Goal: Task Accomplishment & Management: Manage account settings

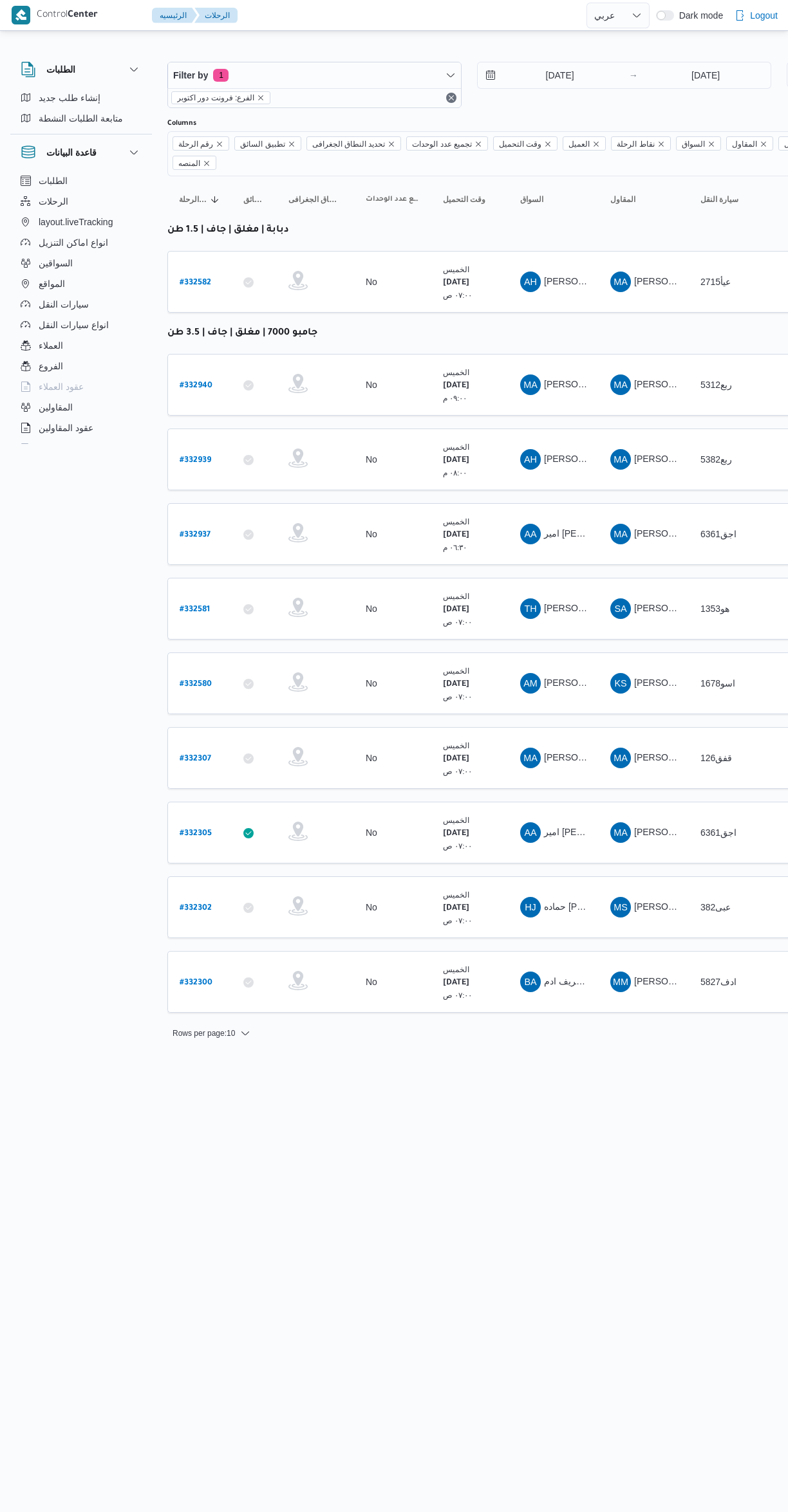
select select "ar"
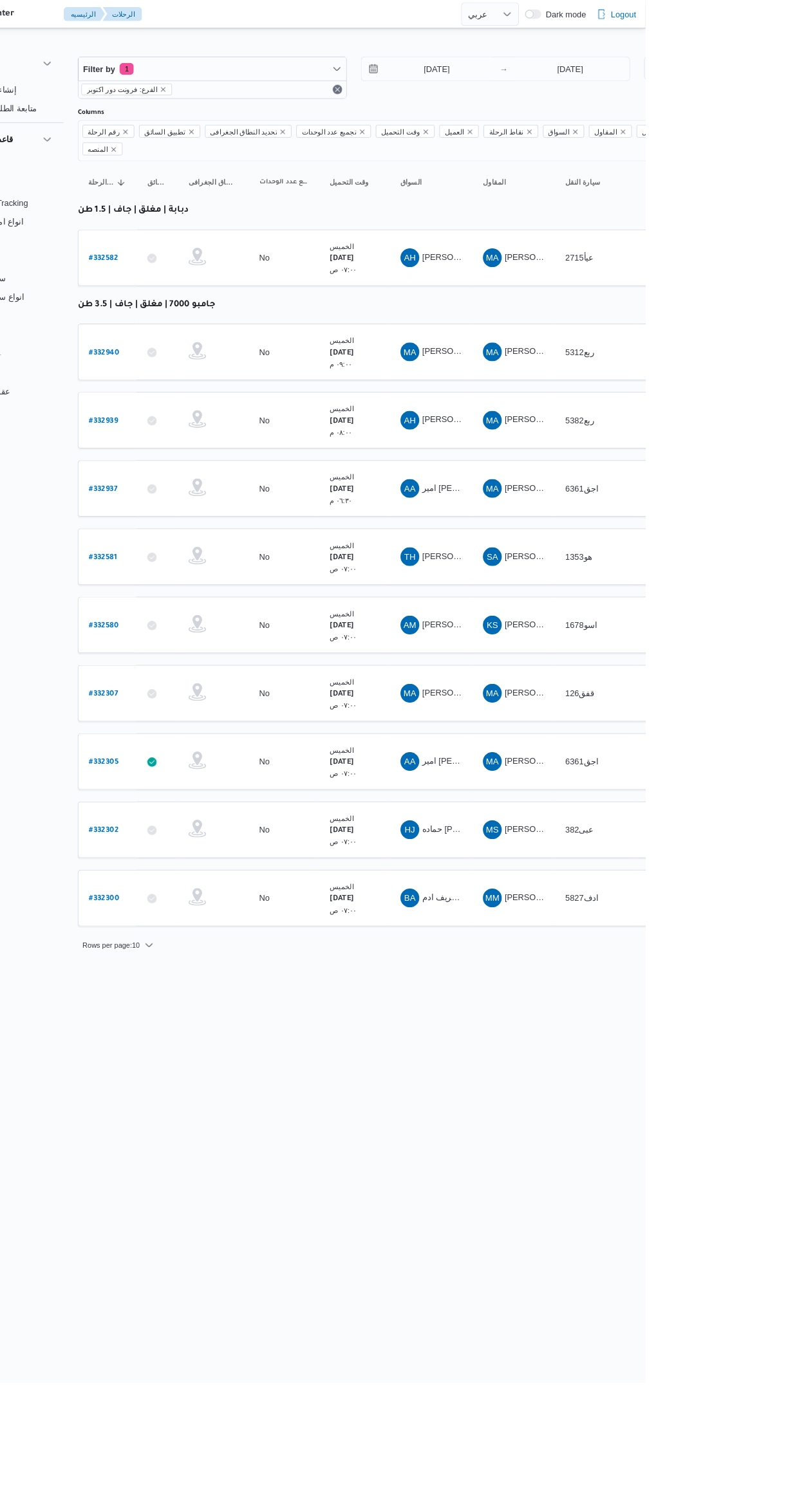
click at [193, 531] on b "# 332937" at bounding box center [194, 536] width 30 height 9
select select "ar"
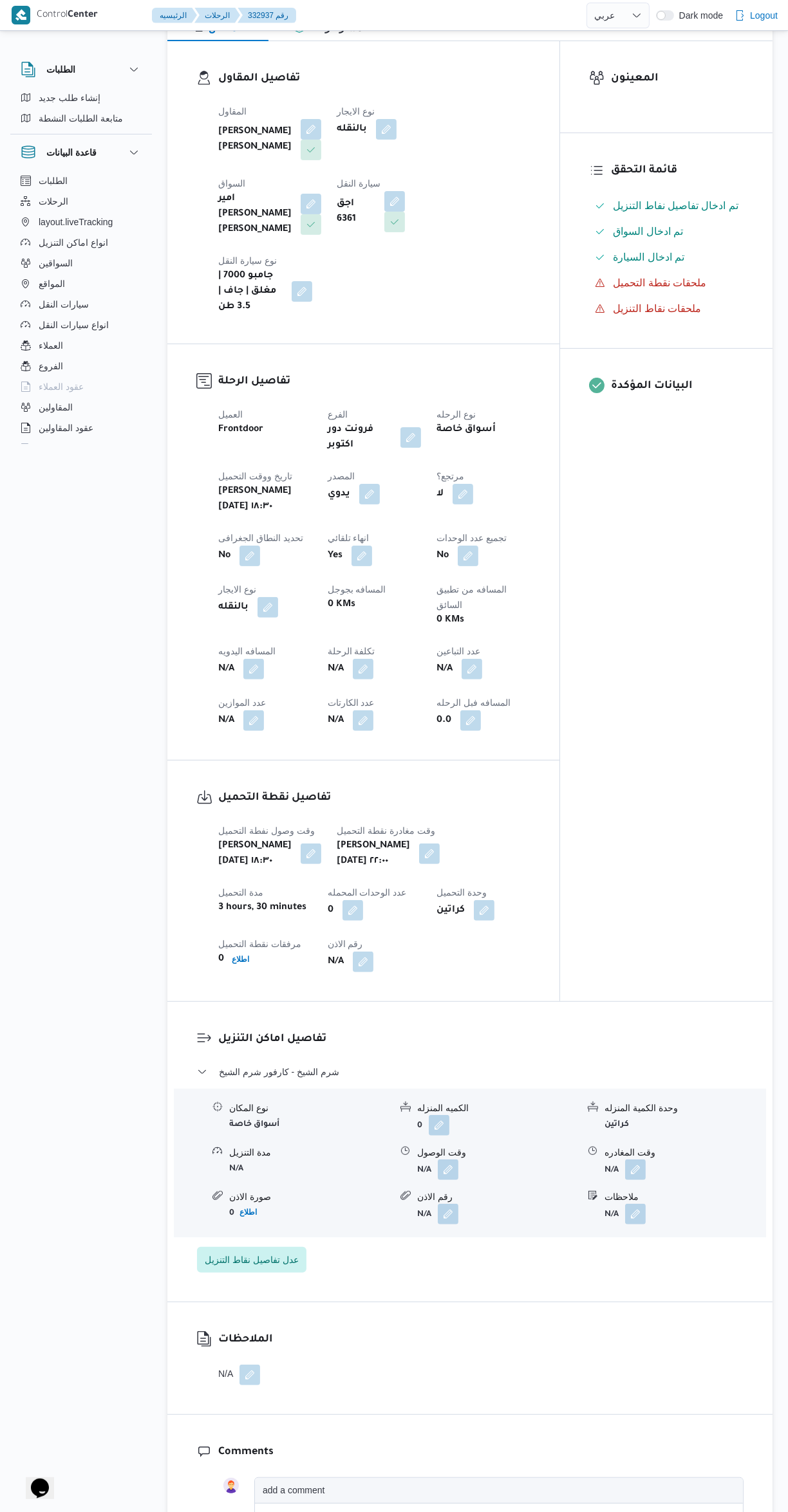
scroll to position [195, 0]
click at [448, 1159] on button "button" at bounding box center [448, 1169] width 20 height 20
click at [423, 1168] on input "وقت الوصول" at bounding box center [414, 1169] width 146 height 26
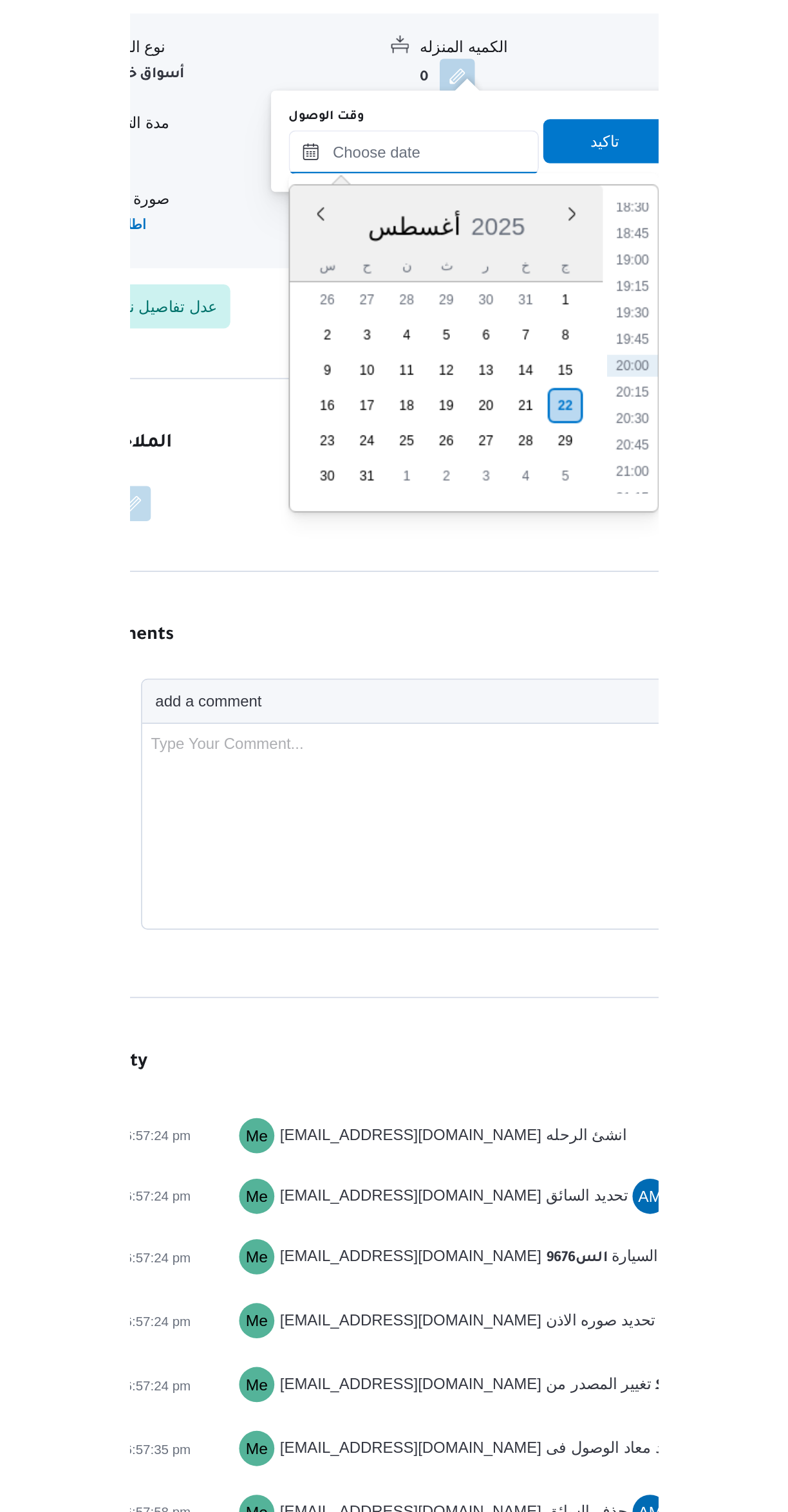
scroll to position [0, 0]
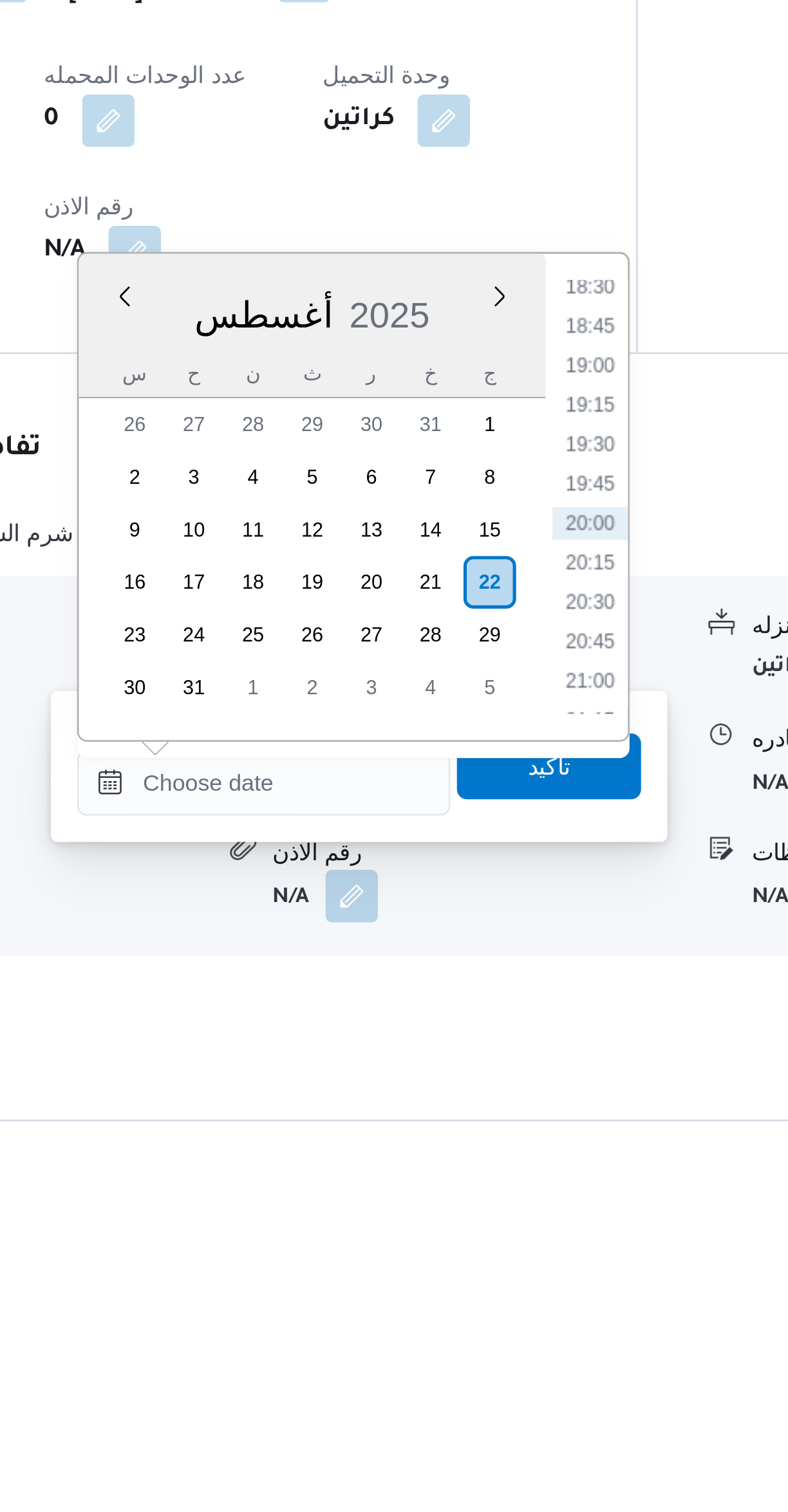
click at [544, 1170] on li "18:30" at bounding box center [541, 1170] width 30 height 13
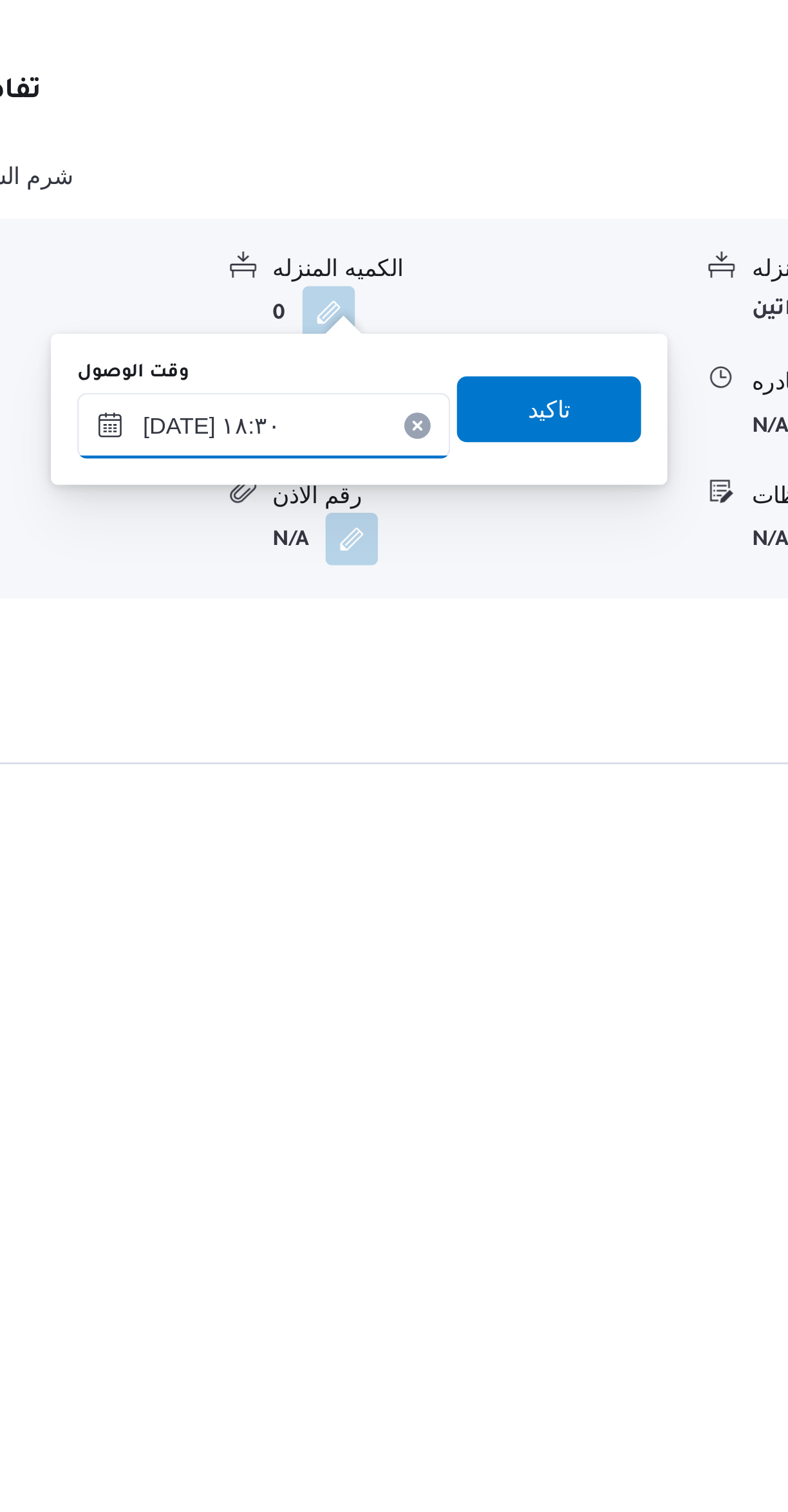
click at [438, 1361] on input "٢٢/٠٨/٢٠٢٥ ١٨:٣٠" at bounding box center [414, 1364] width 146 height 26
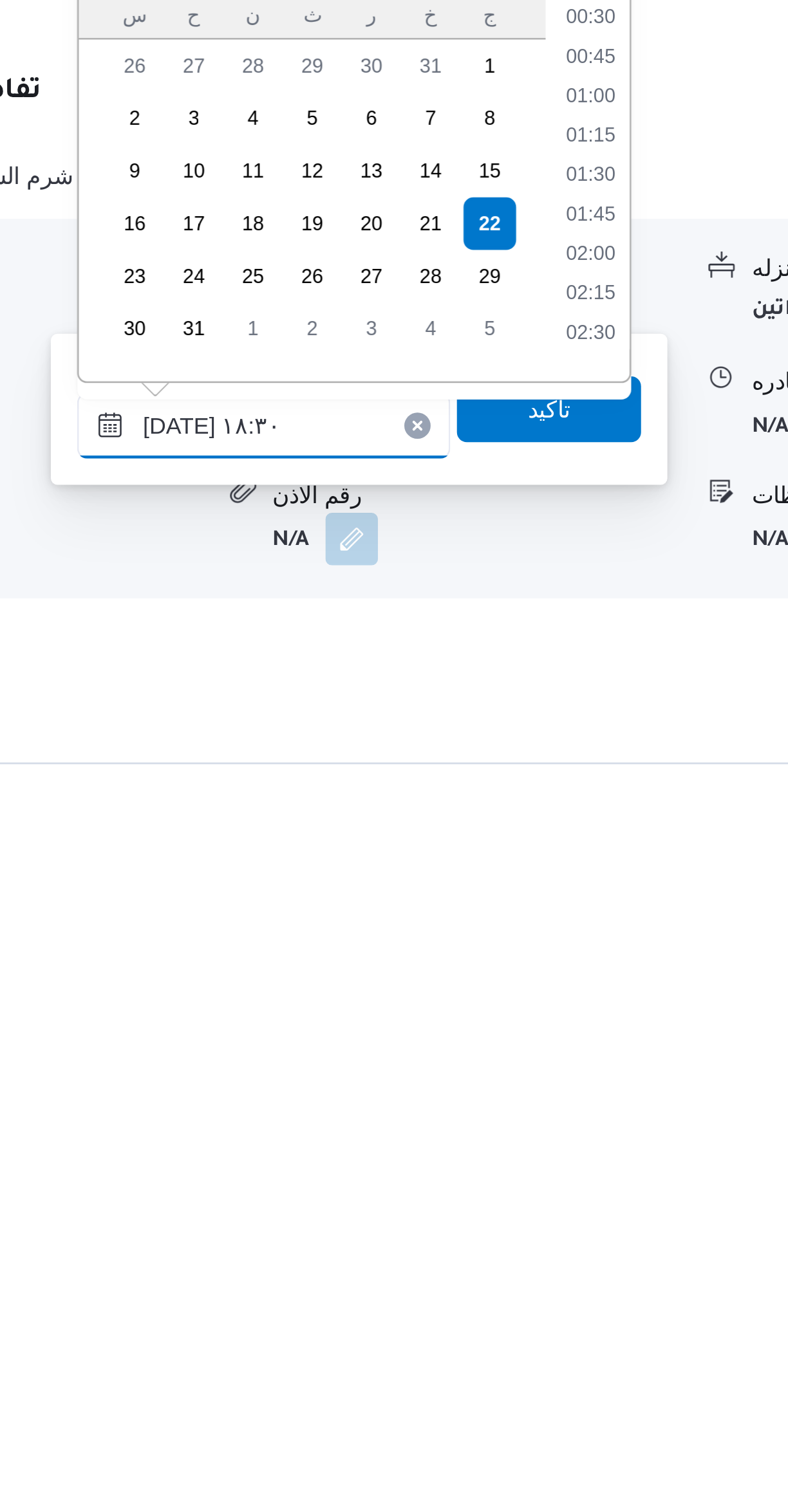
scroll to position [1054, 0]
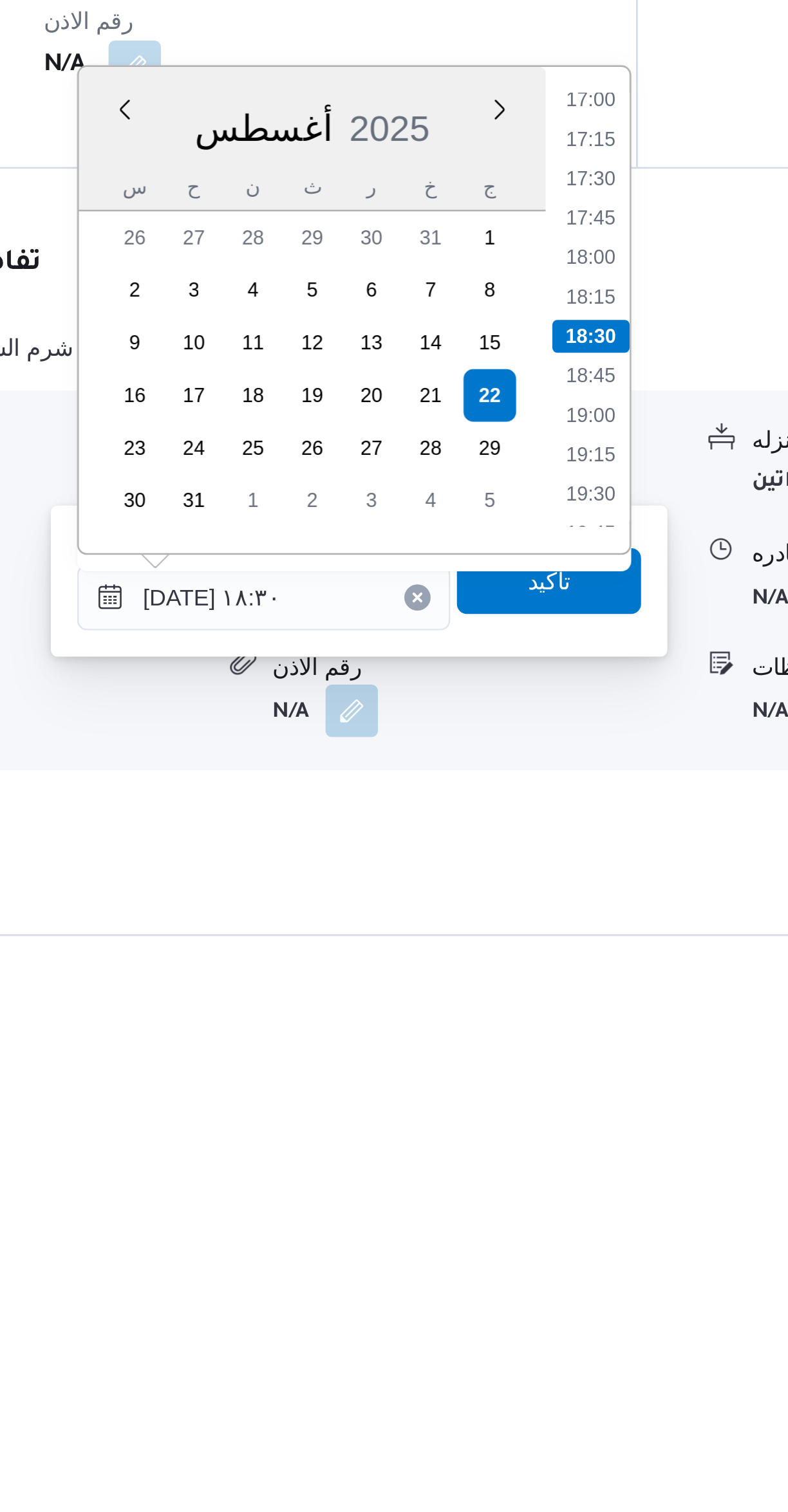
click at [548, 1179] on li "17:15" at bounding box center [541, 1185] width 30 height 13
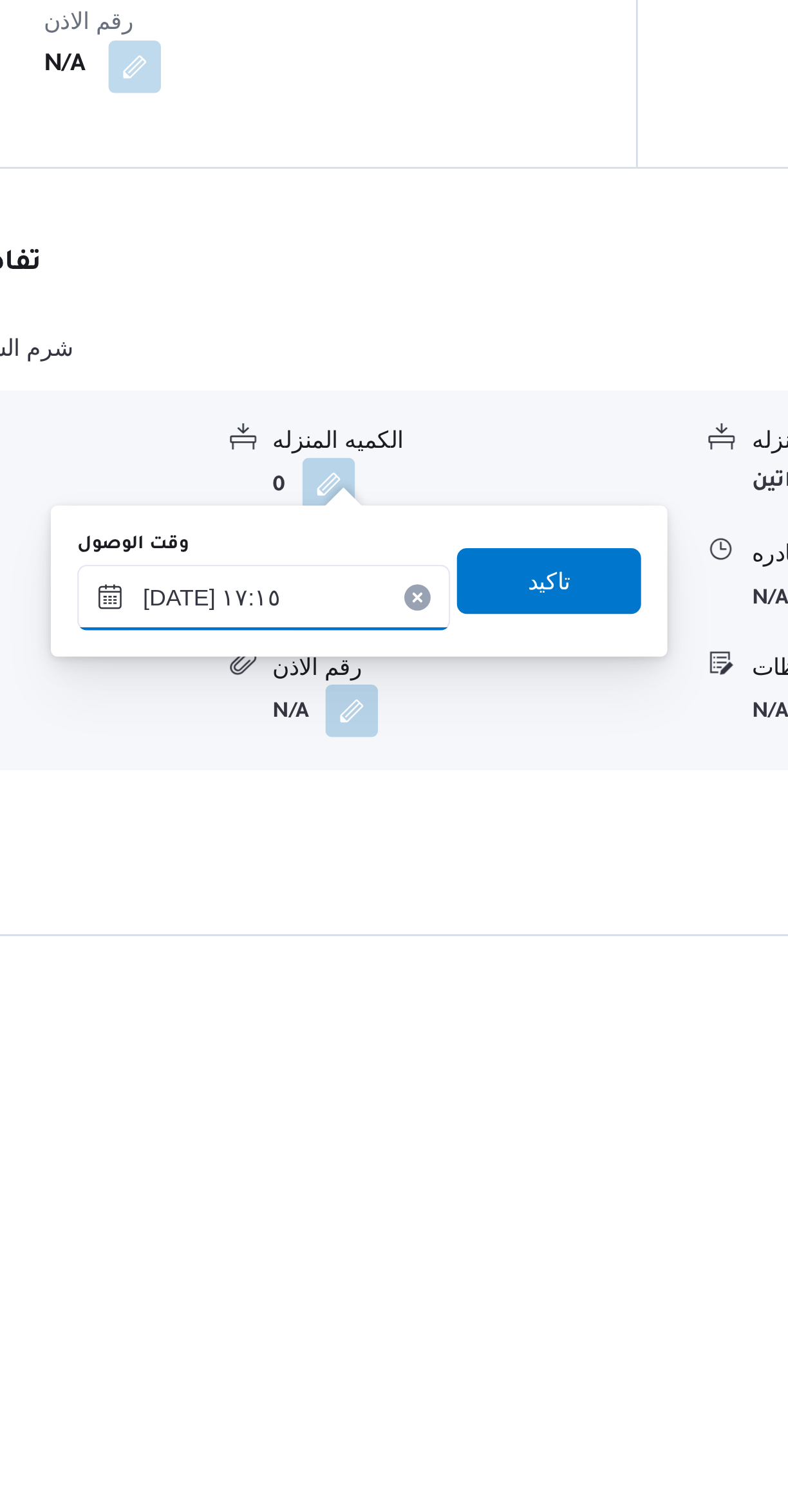
click at [436, 1360] on input "٢٢/٠٨/٢٠٢٥ ١٧:١٥" at bounding box center [414, 1364] width 146 height 26
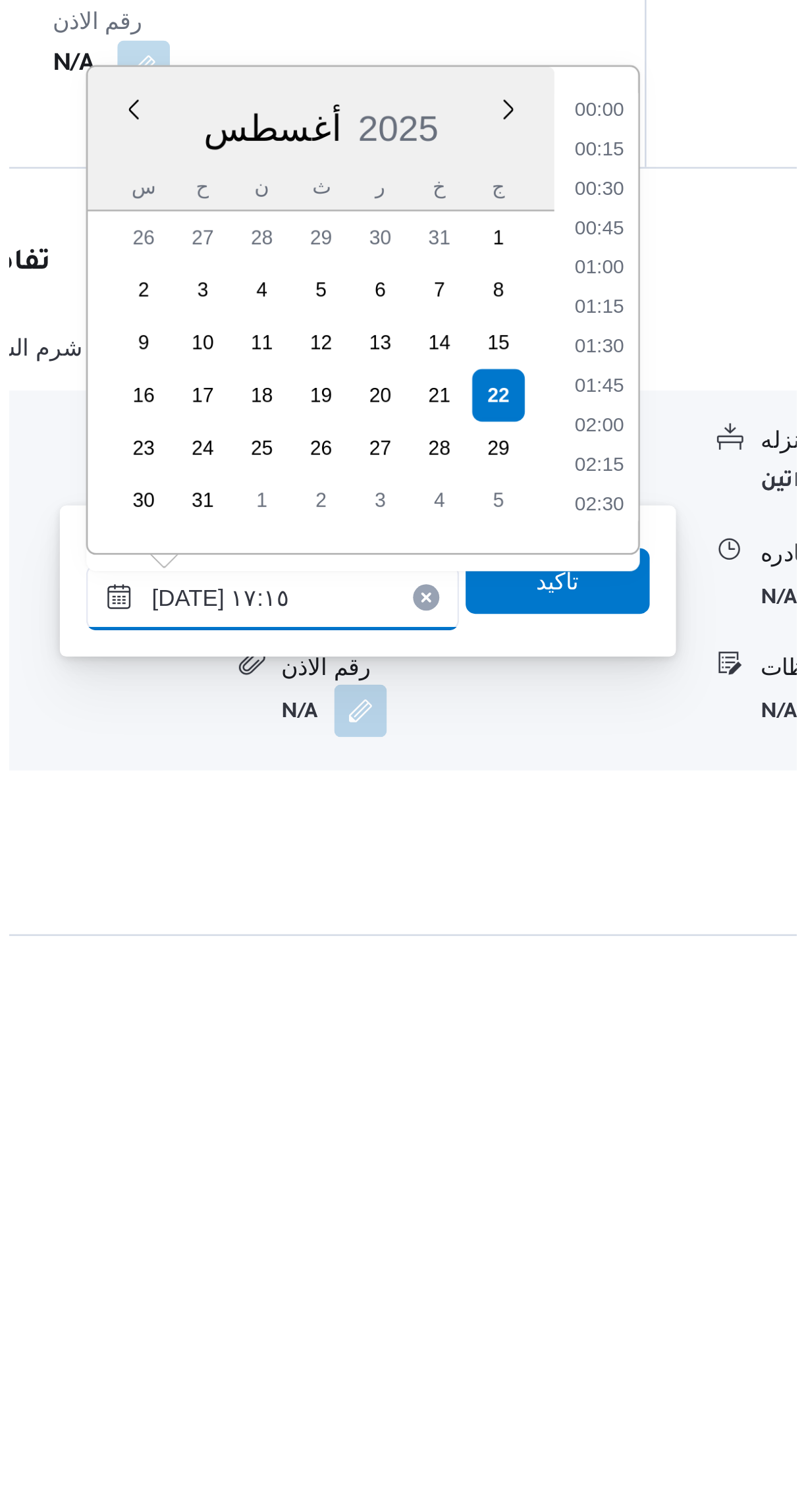
scroll to position [1000, 0]
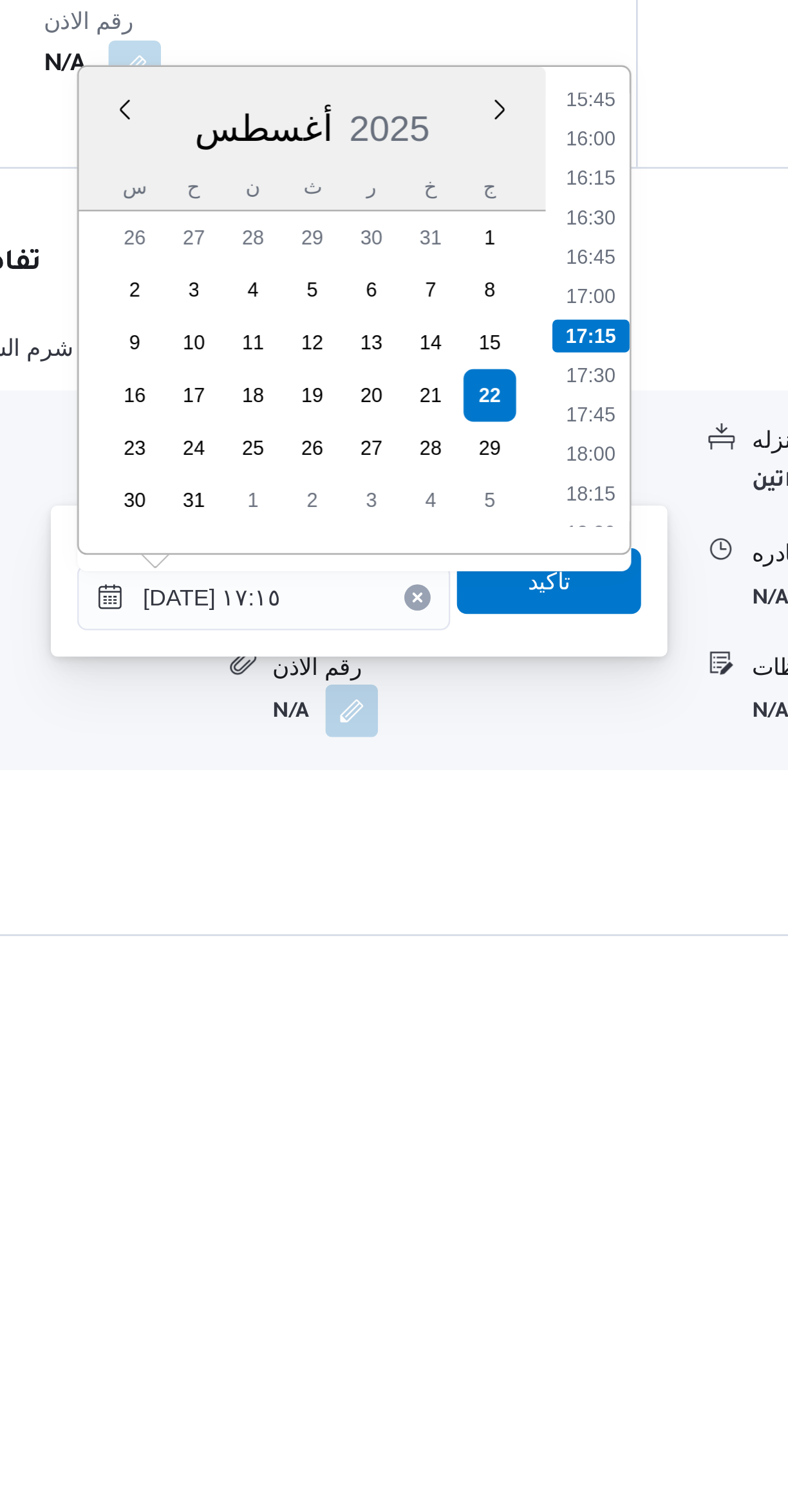
click at [544, 1246] on li "17:00" at bounding box center [541, 1247] width 30 height 13
type input "٢٢/٠٨/٢٠٢٥ ١٧:٠٠"
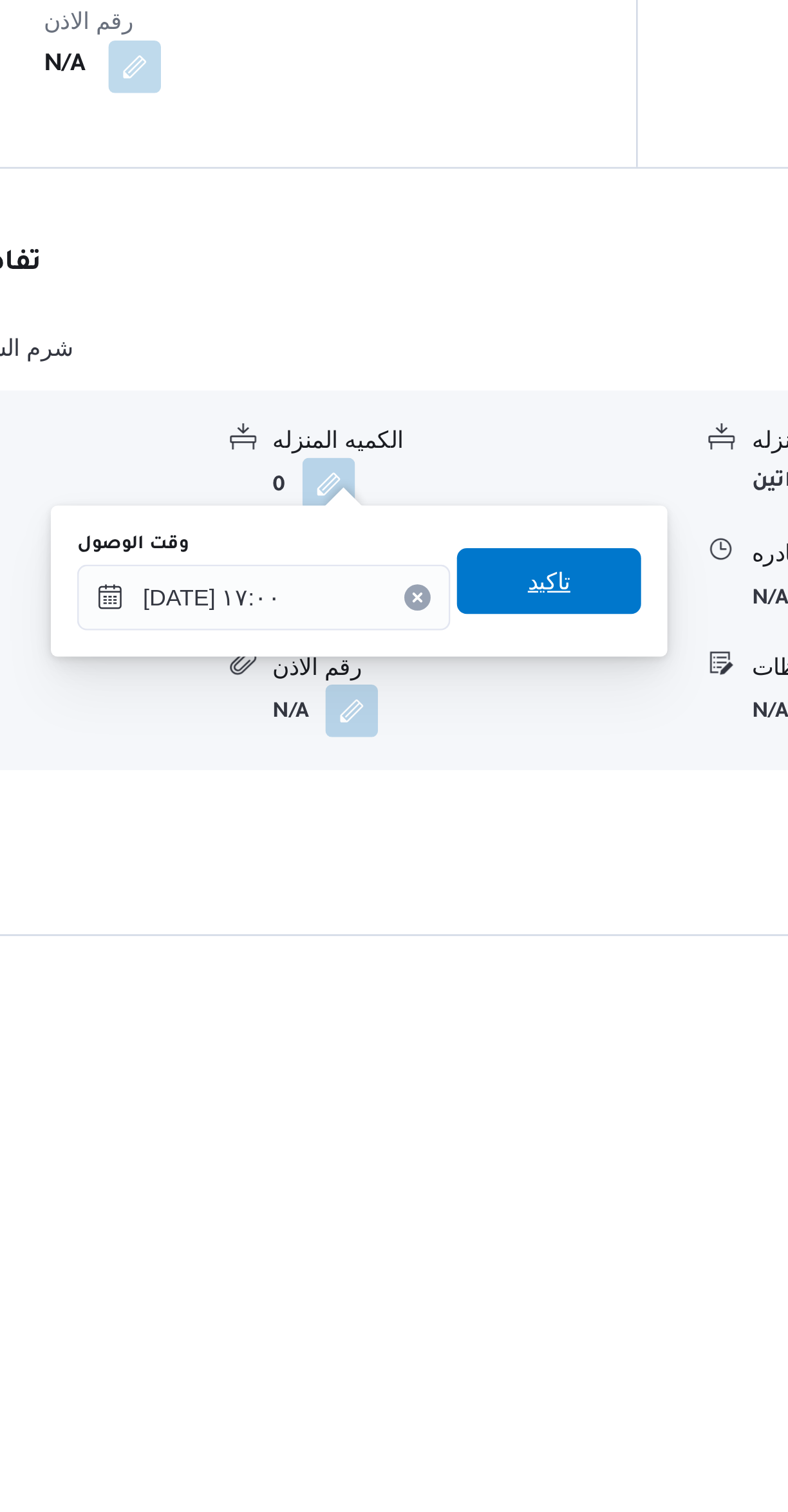
click at [536, 1354] on span "تاكيد" at bounding box center [526, 1358] width 72 height 26
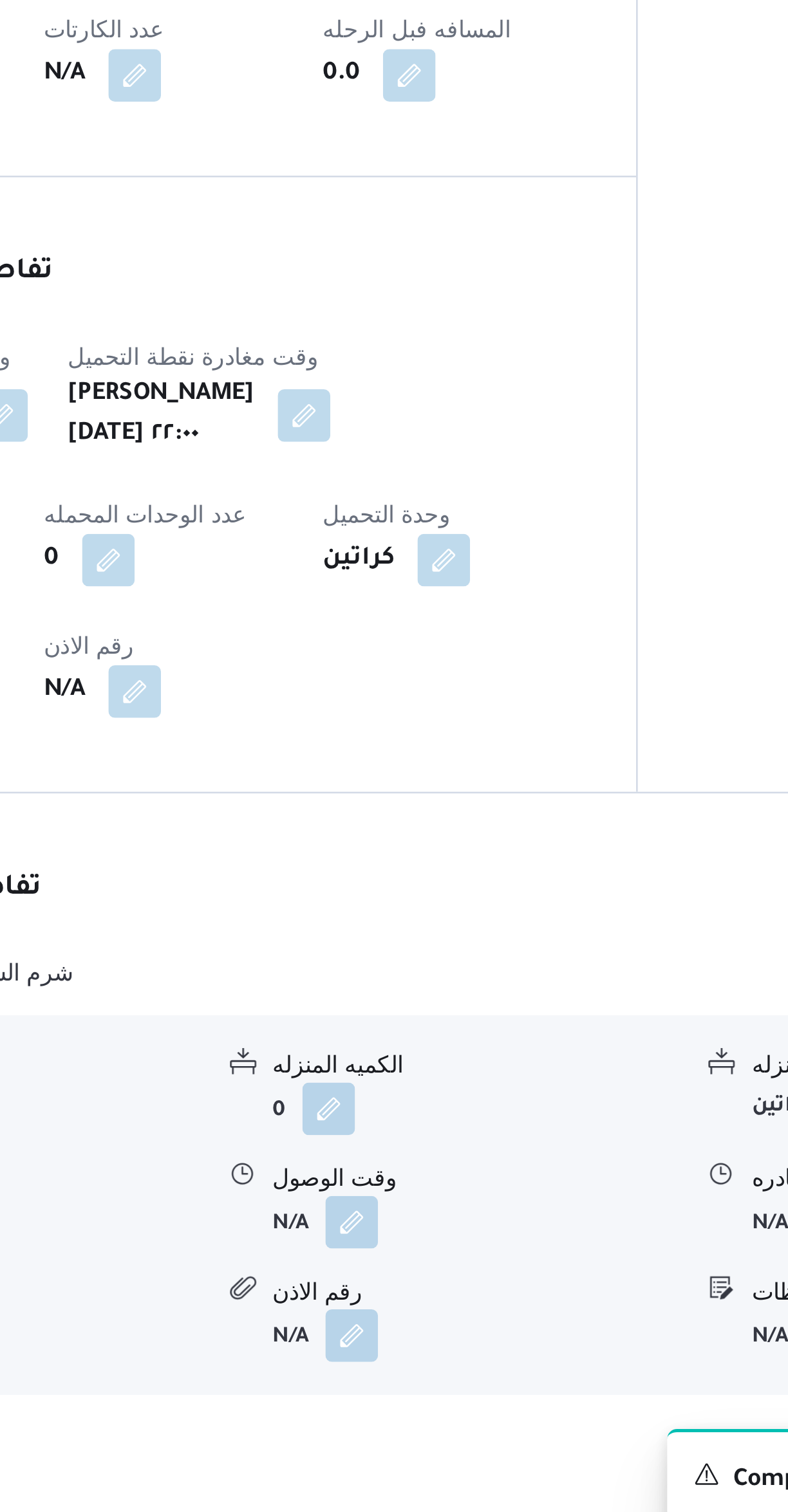
scroll to position [0, 0]
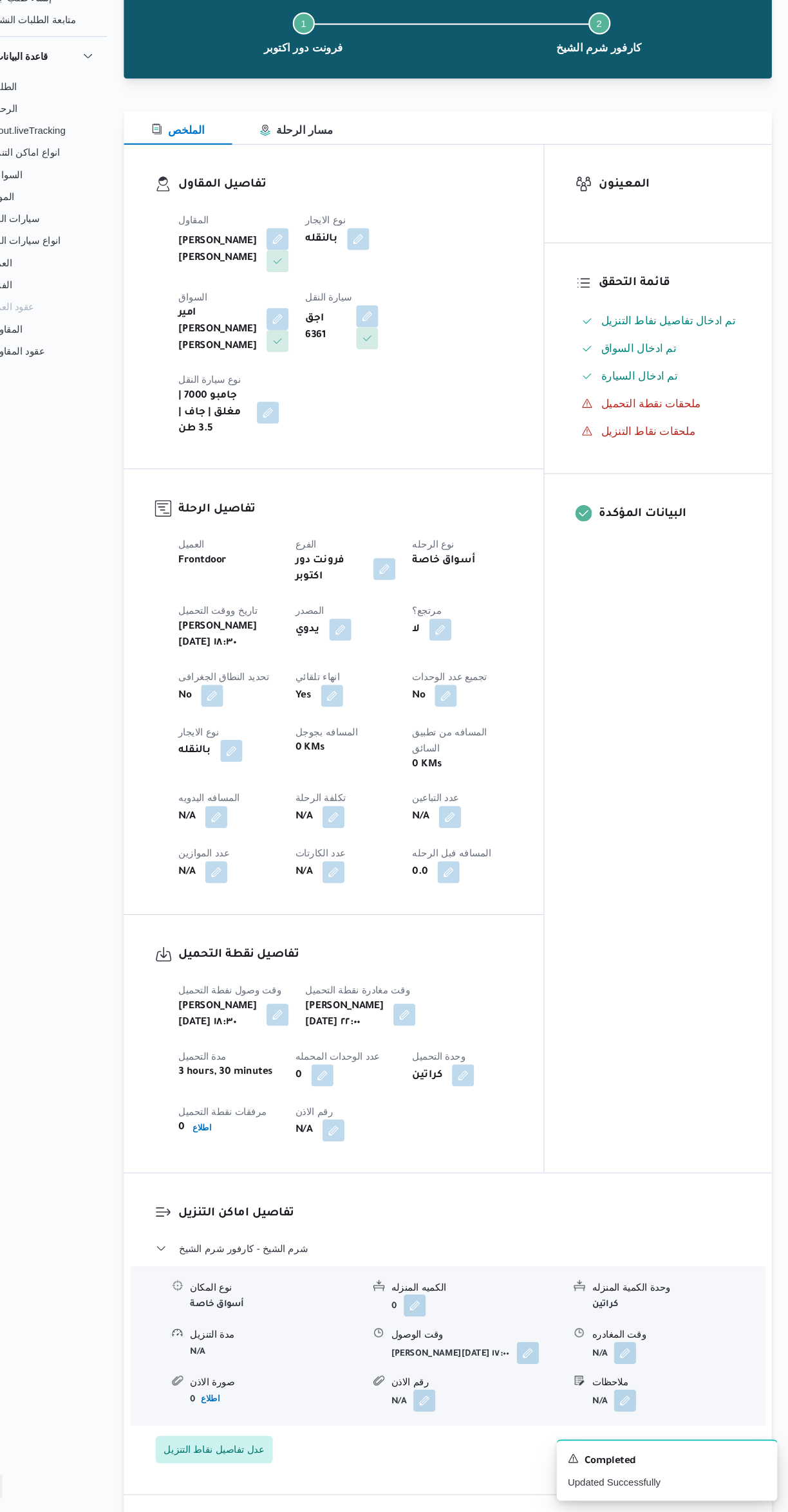
select select "ar"
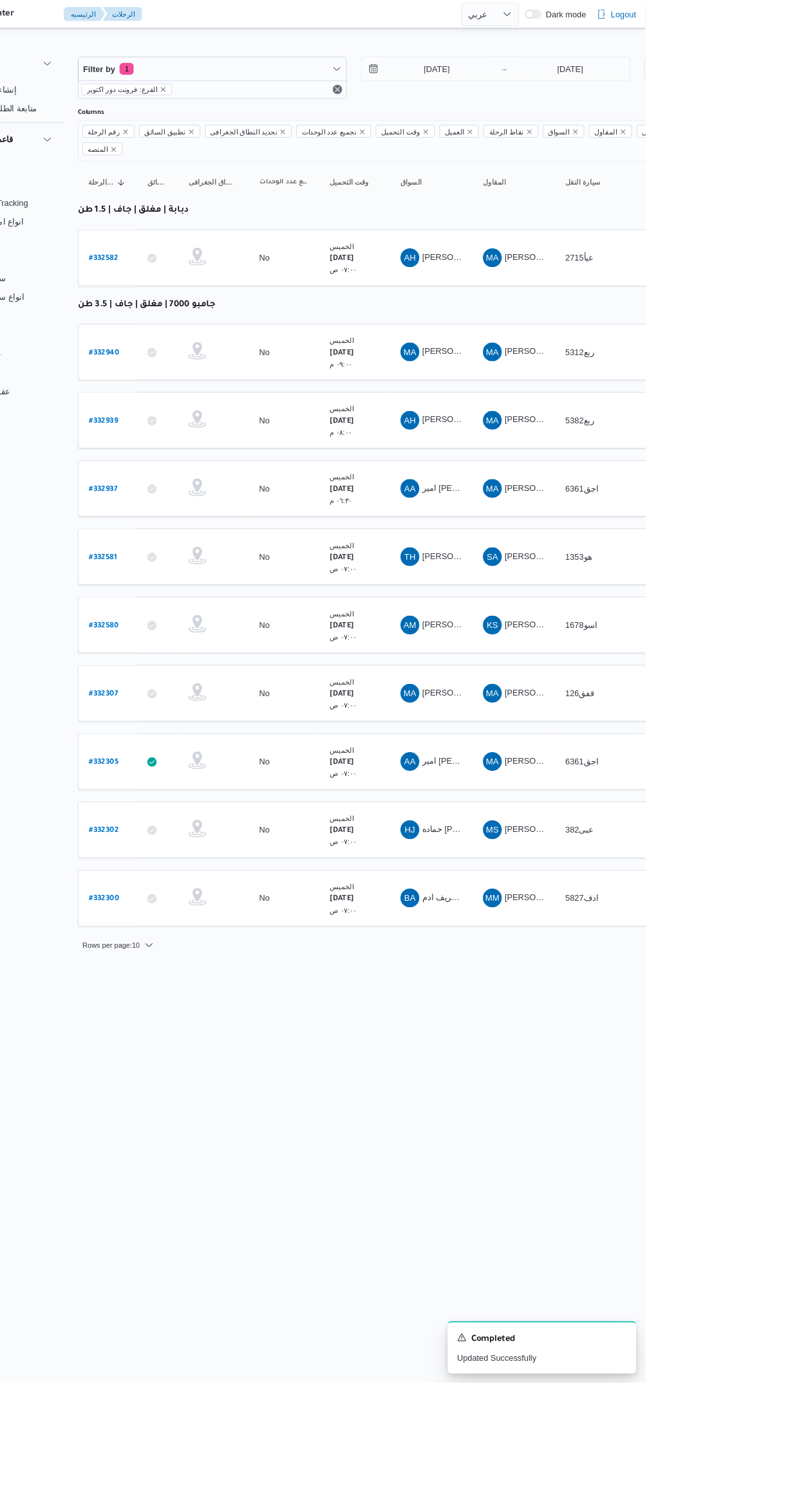
click at [181, 456] on b "# 332939" at bounding box center [195, 461] width 31 height 9
select select "ar"
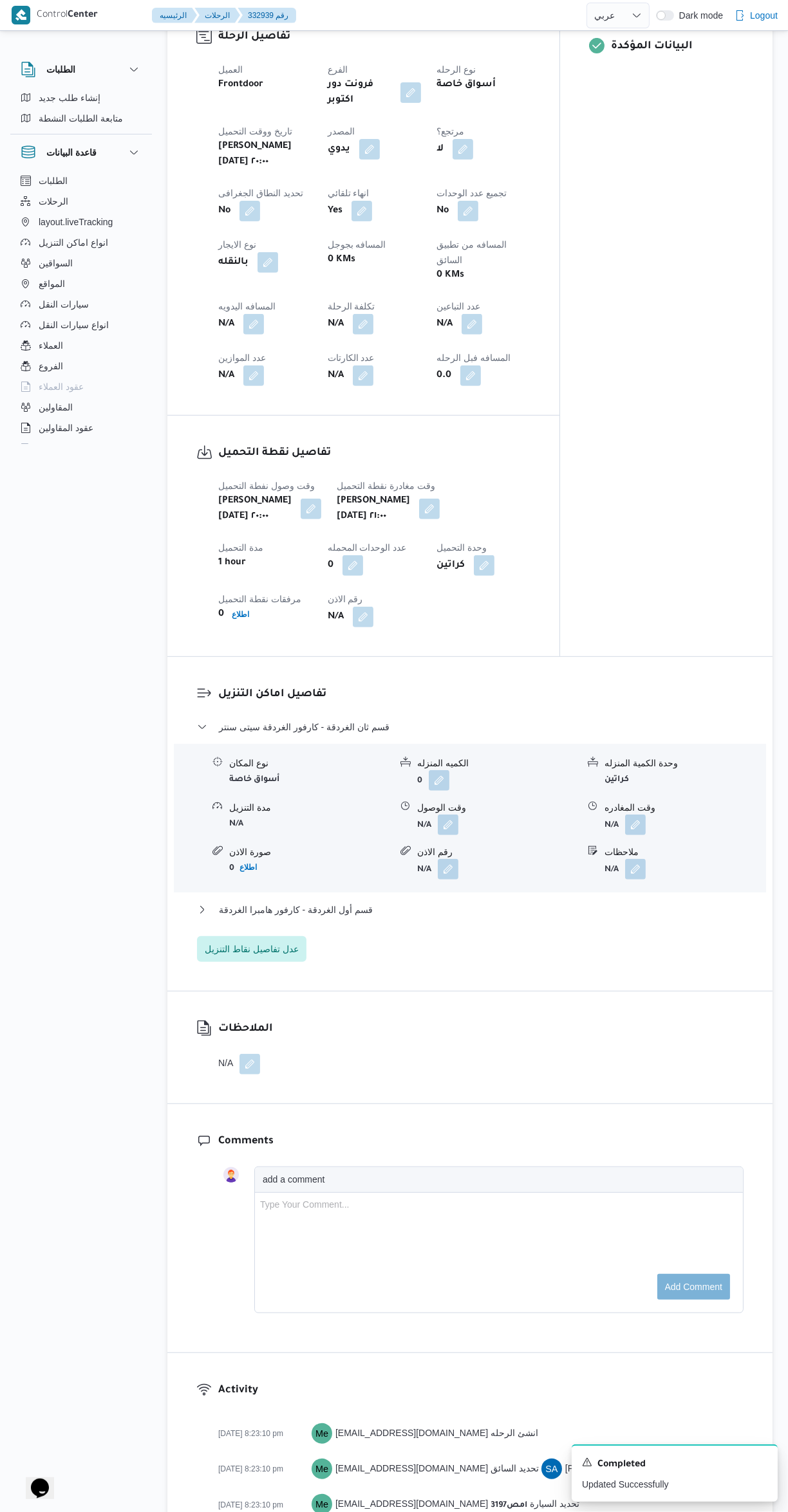
scroll to position [534, 0]
click at [449, 816] on button "button" at bounding box center [448, 826] width 20 height 20
click at [426, 825] on input "وقت الوصول" at bounding box center [414, 831] width 146 height 26
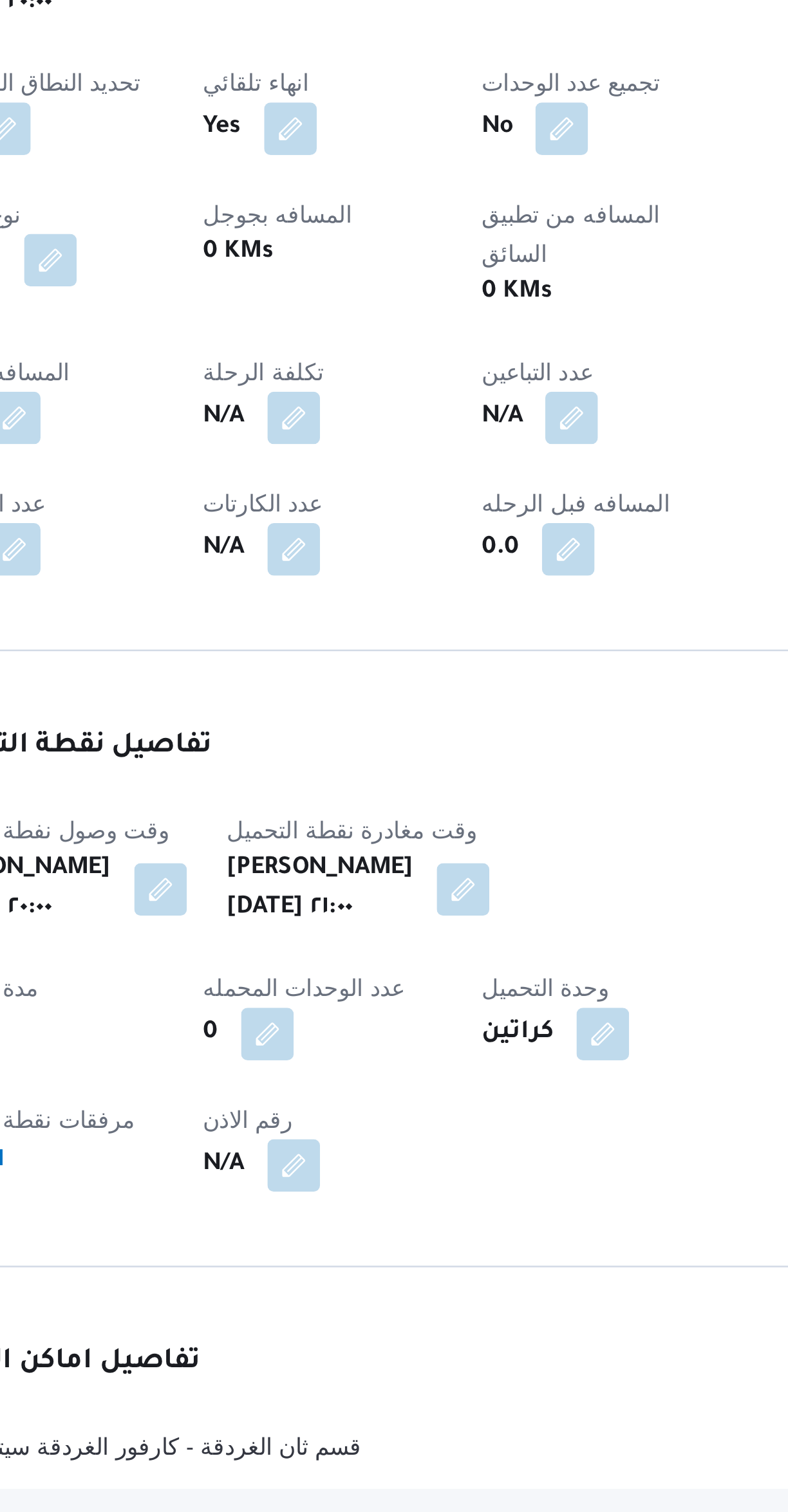
scroll to position [12, 0]
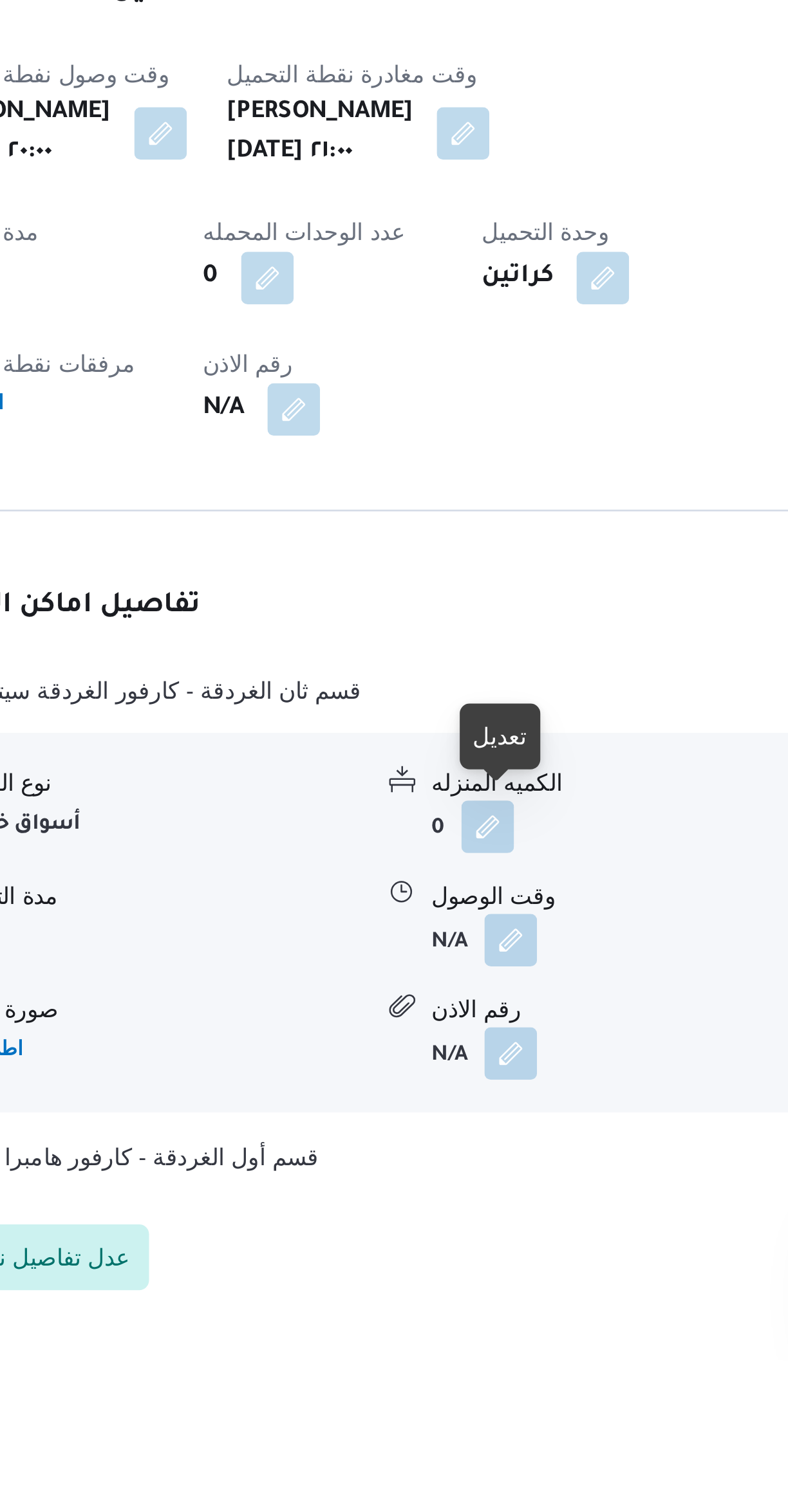
click at [448, 1337] on button "button" at bounding box center [448, 1348] width 20 height 20
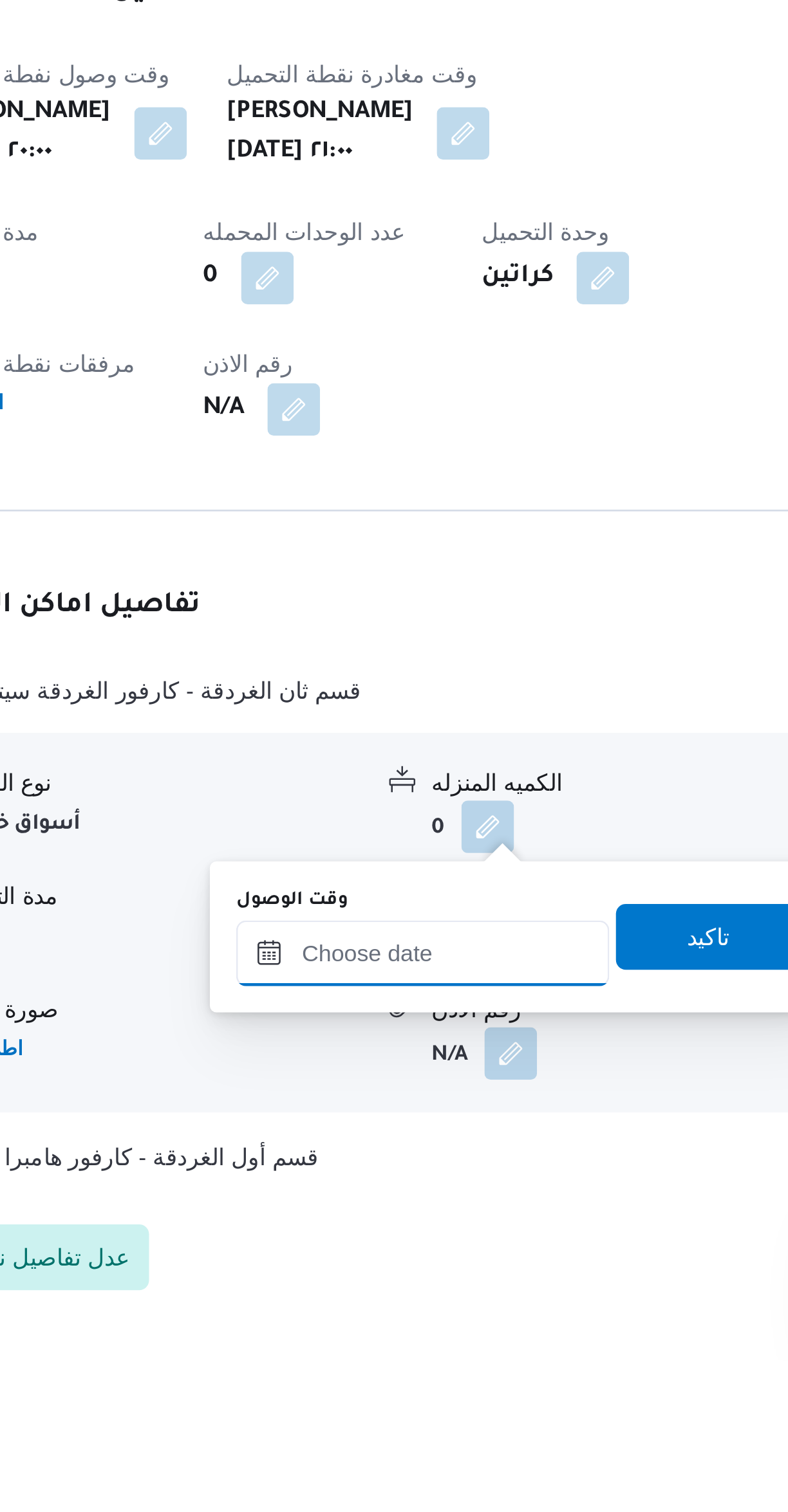
click at [425, 1347] on input "وقت الوصول" at bounding box center [414, 1353] width 146 height 26
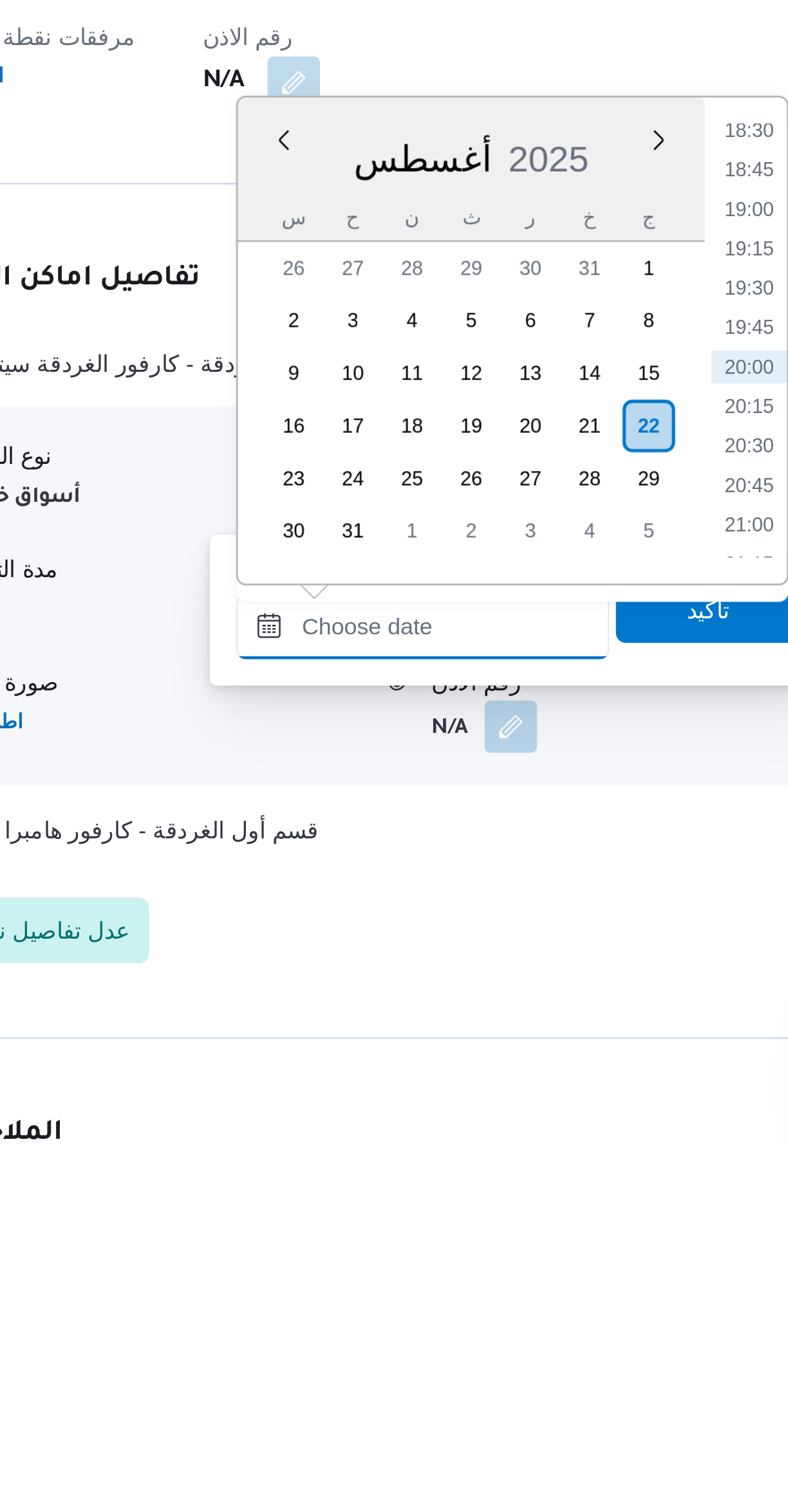
scroll to position [55, 0]
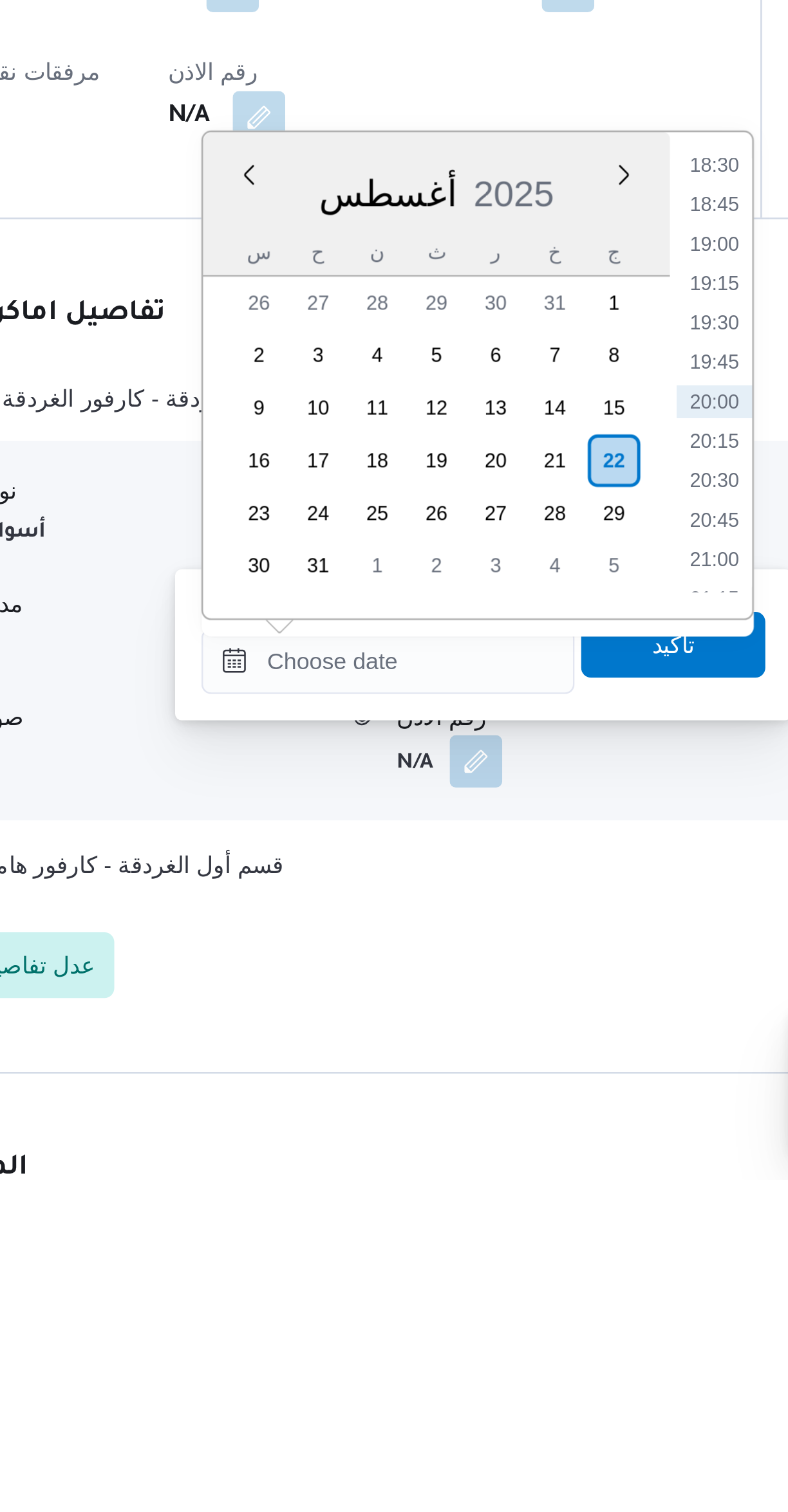
click at [547, 1176] on li "19:30" at bounding box center [541, 1177] width 30 height 13
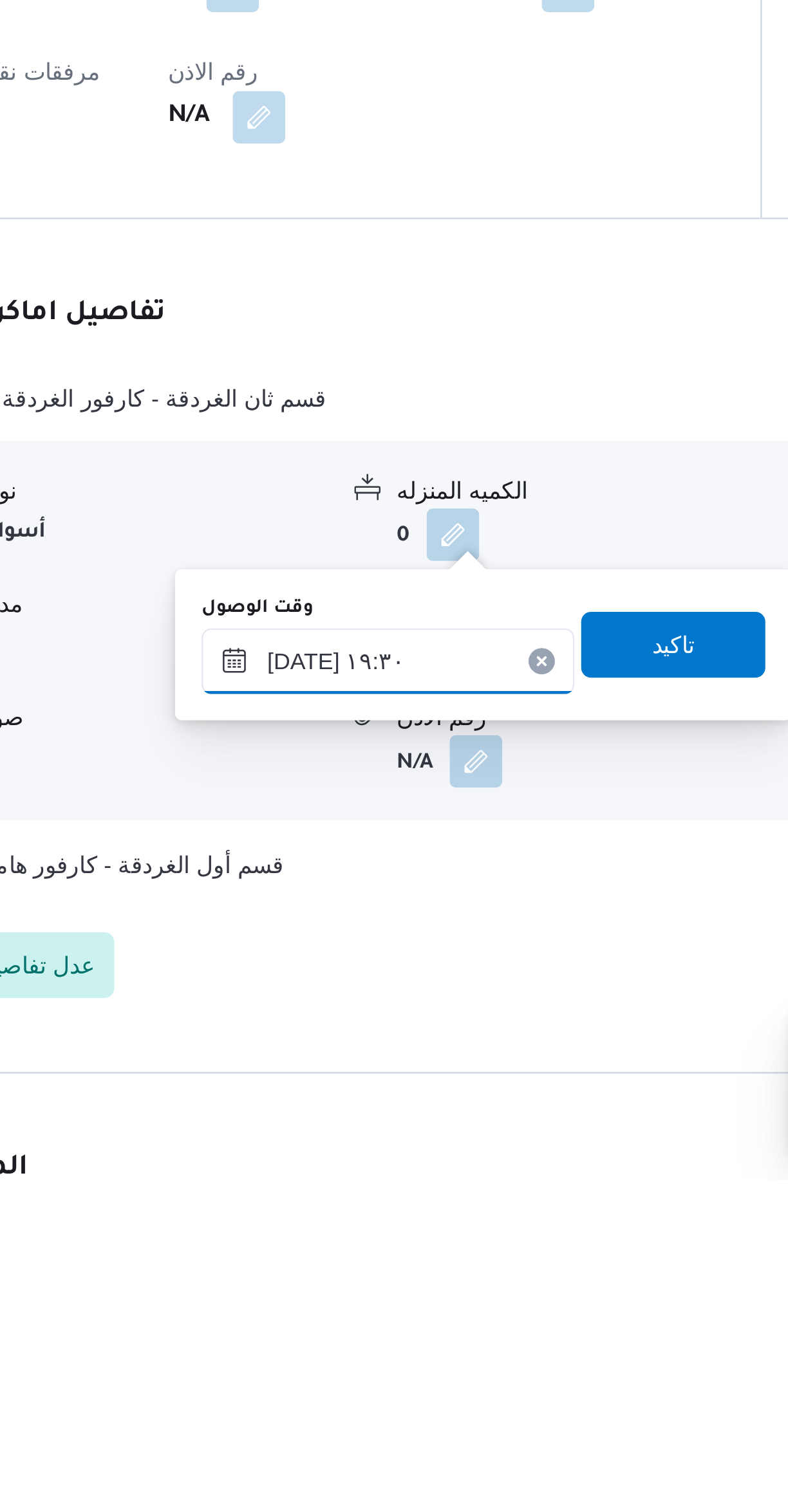
click at [373, 1309] on input "٢٢/٠٨/٢٠٢٥ ١٩:٣٠" at bounding box center [414, 1309] width 146 height 26
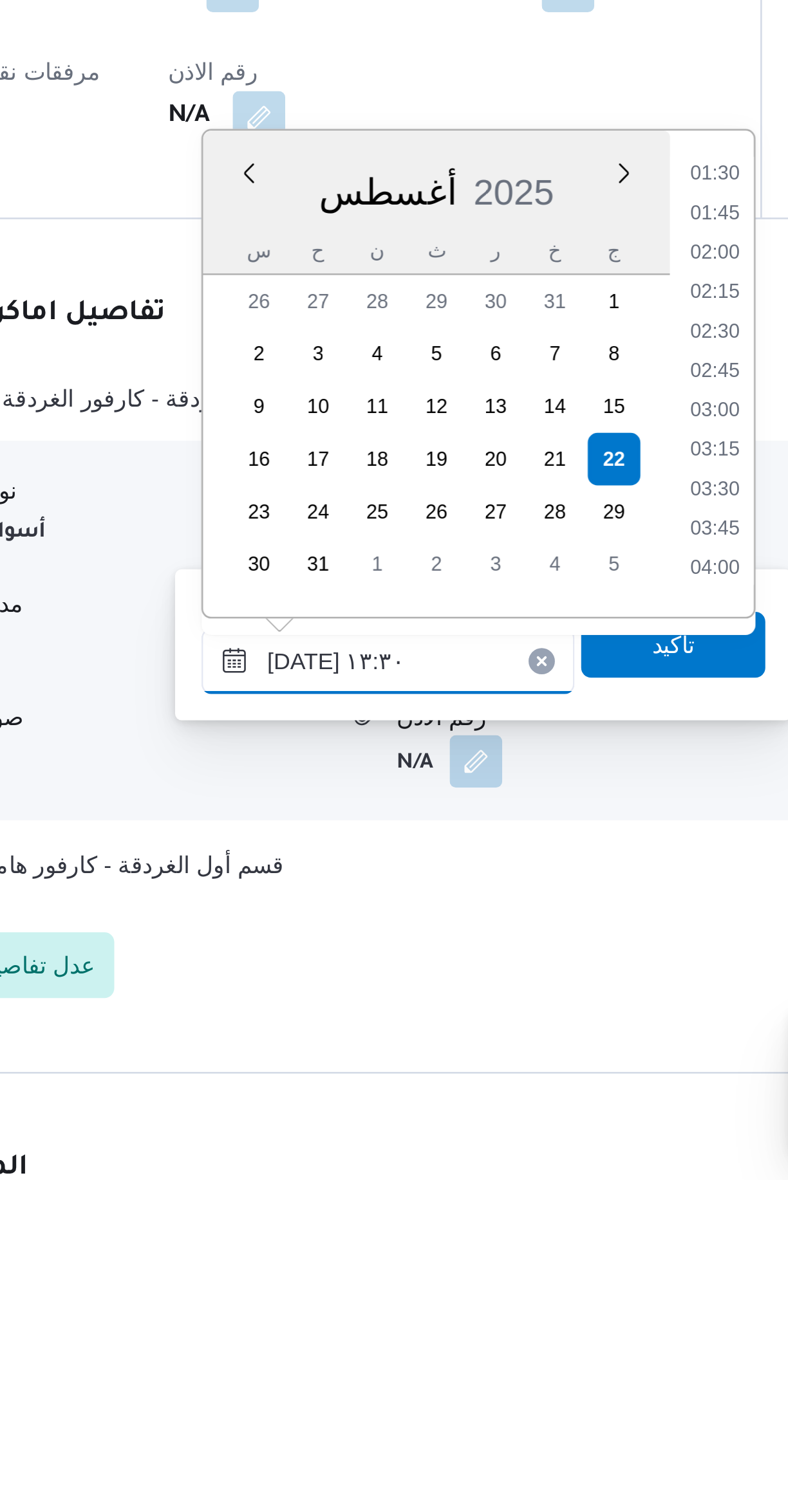
scroll to position [679, 0]
type input "٢٢/٠٨/٢٠٢٥ ١٣:٣٠"
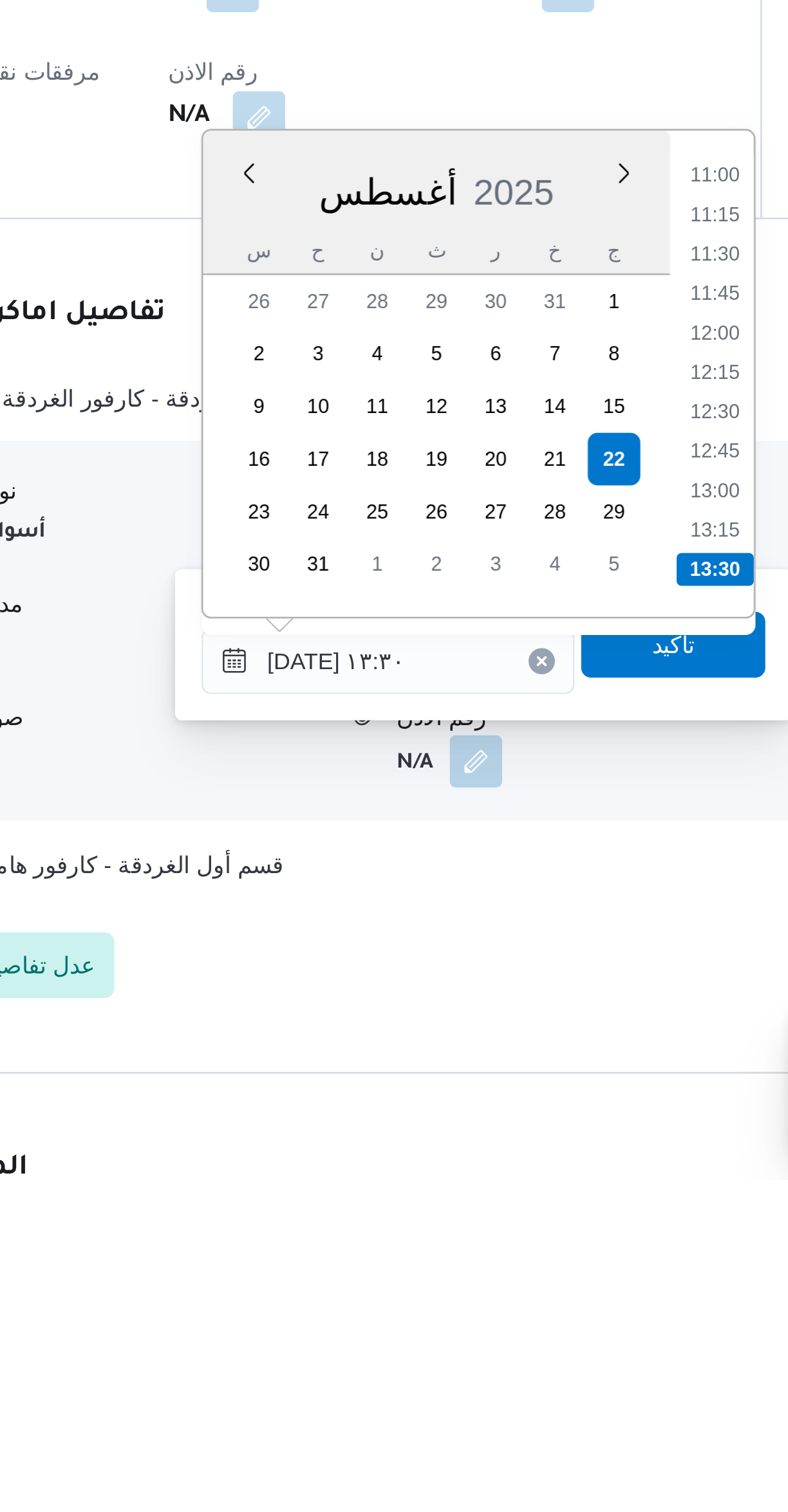
click at [542, 1270] on li "13:30" at bounding box center [541, 1273] width 30 height 13
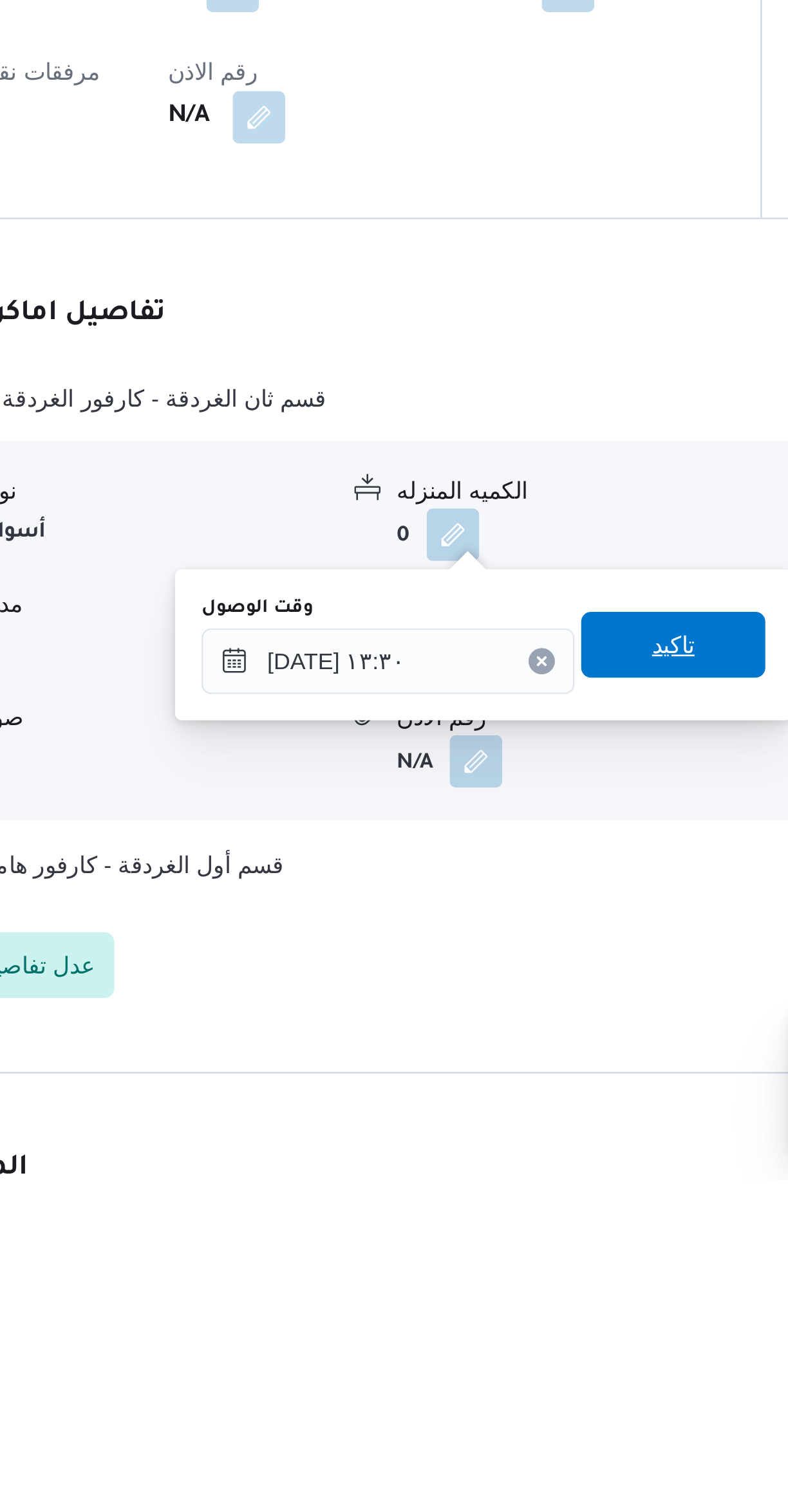
click at [522, 1302] on span "تاكيد" at bounding box center [526, 1302] width 72 height 26
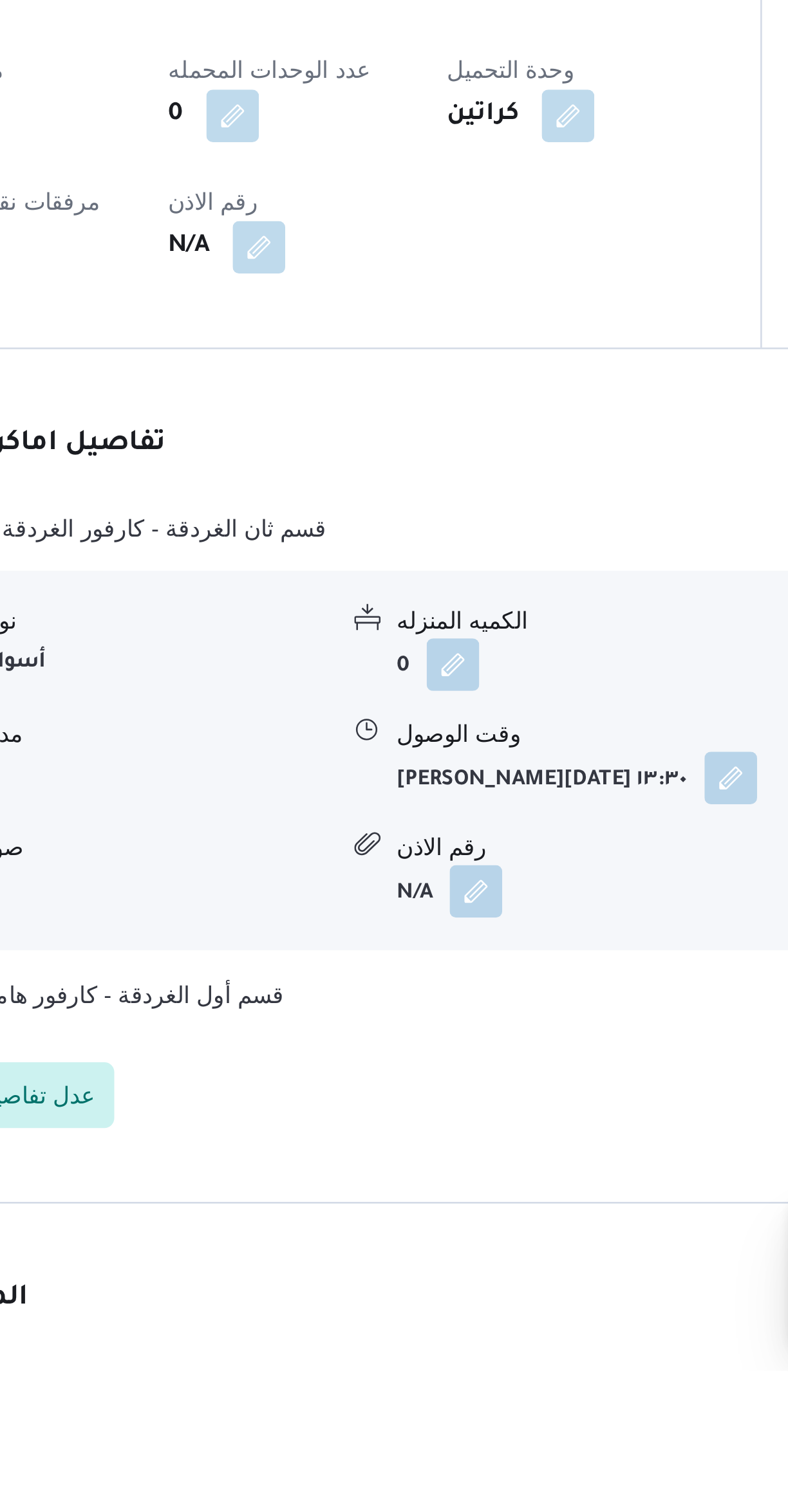
scroll to position [79, 0]
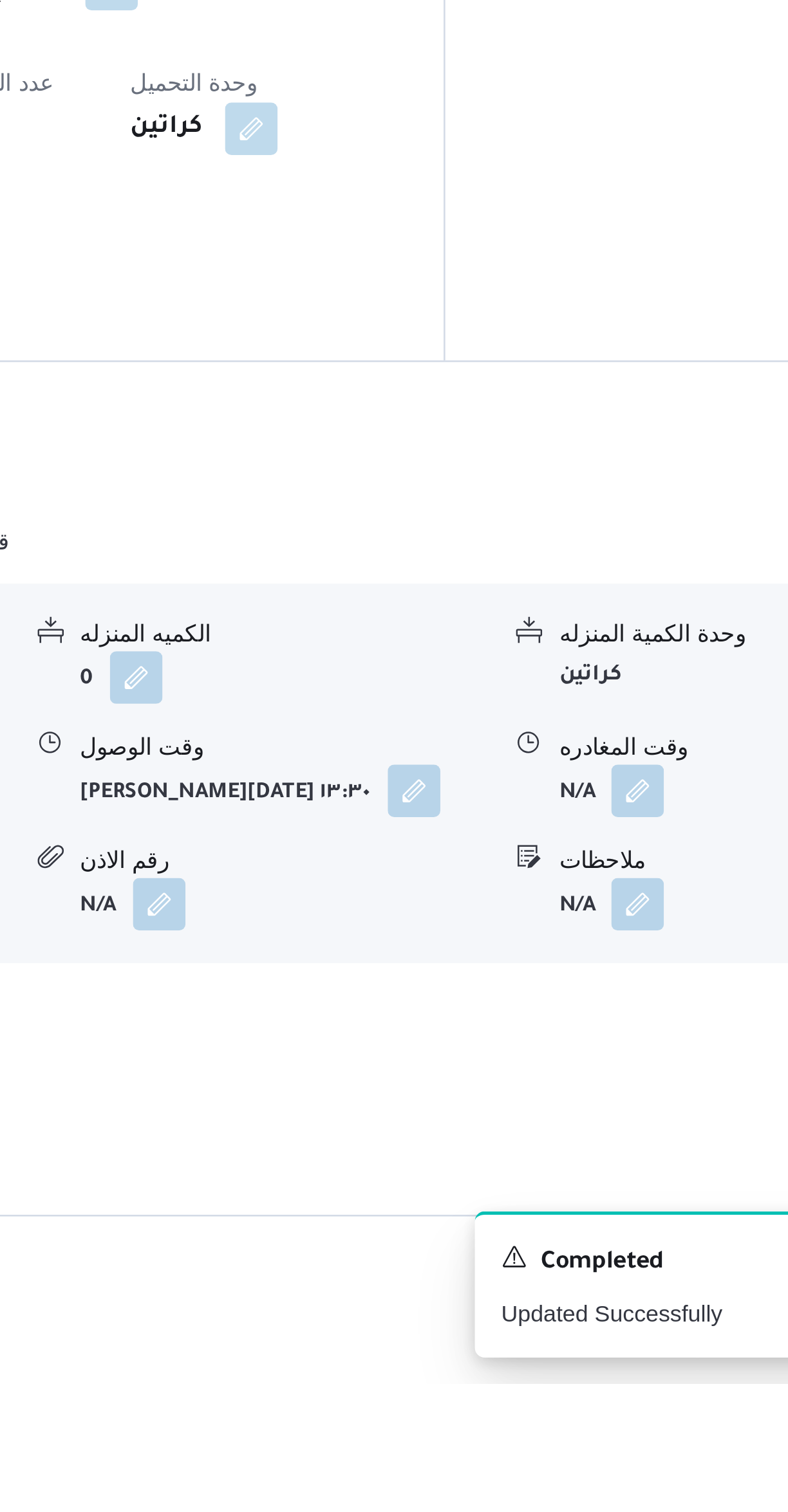
click at [636, 1270] on button "button" at bounding box center [636, 1280] width 20 height 20
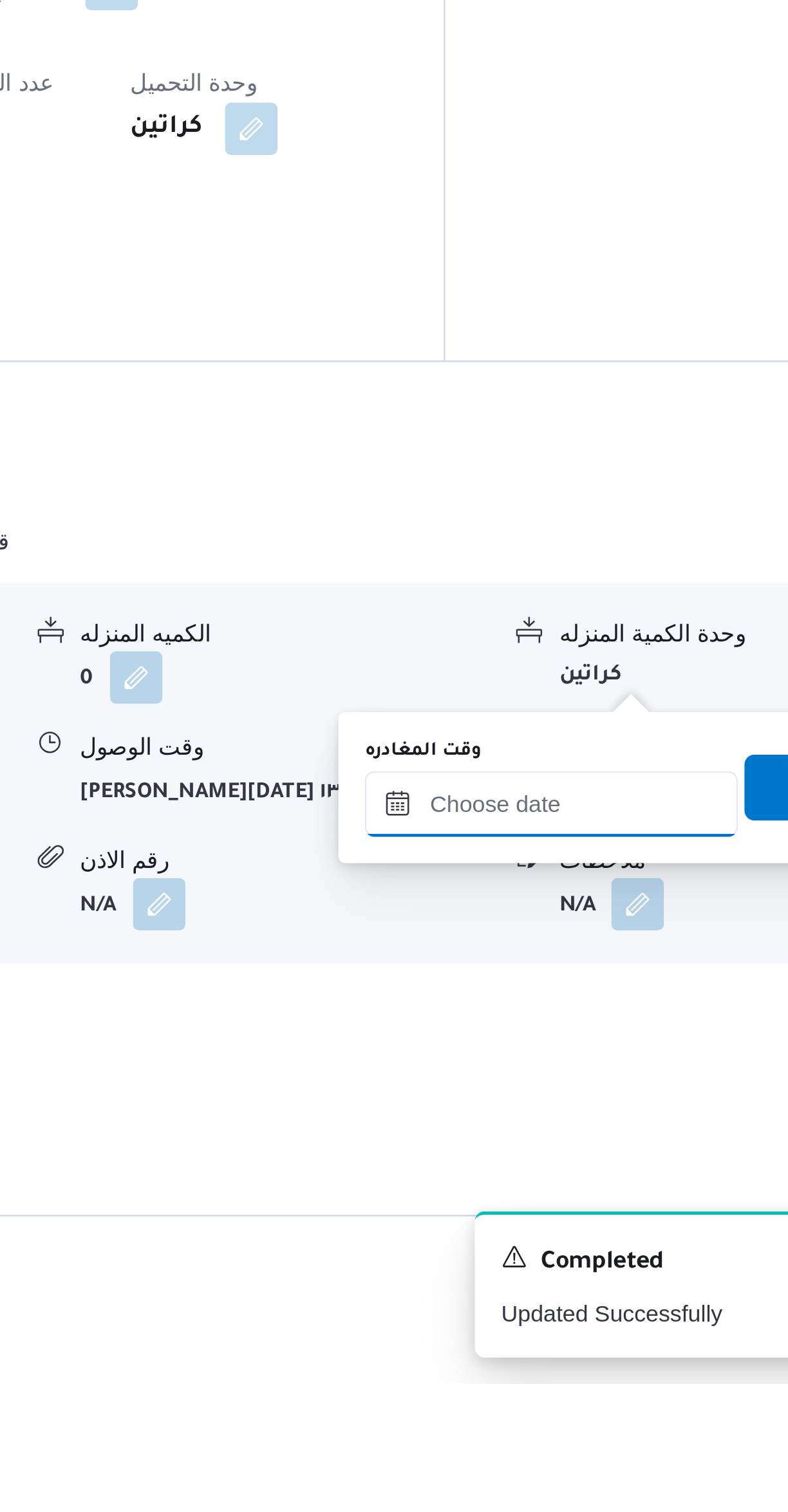
click at [572, 1285] on input "وقت المغادره" at bounding box center [601, 1285] width 146 height 26
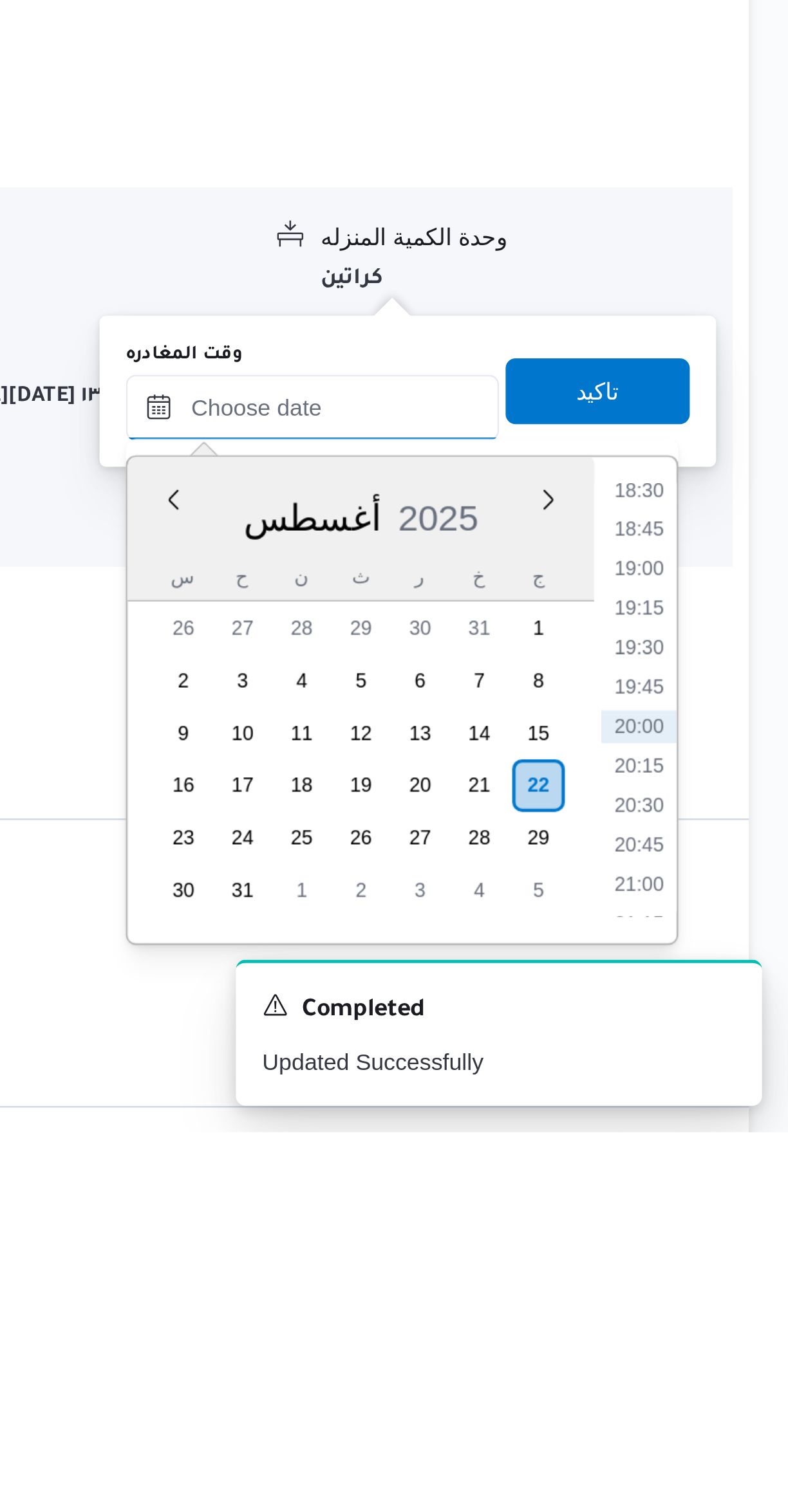
scroll to position [136, 0]
click at [729, 1258] on li "18:30" at bounding box center [729, 1261] width 30 height 13
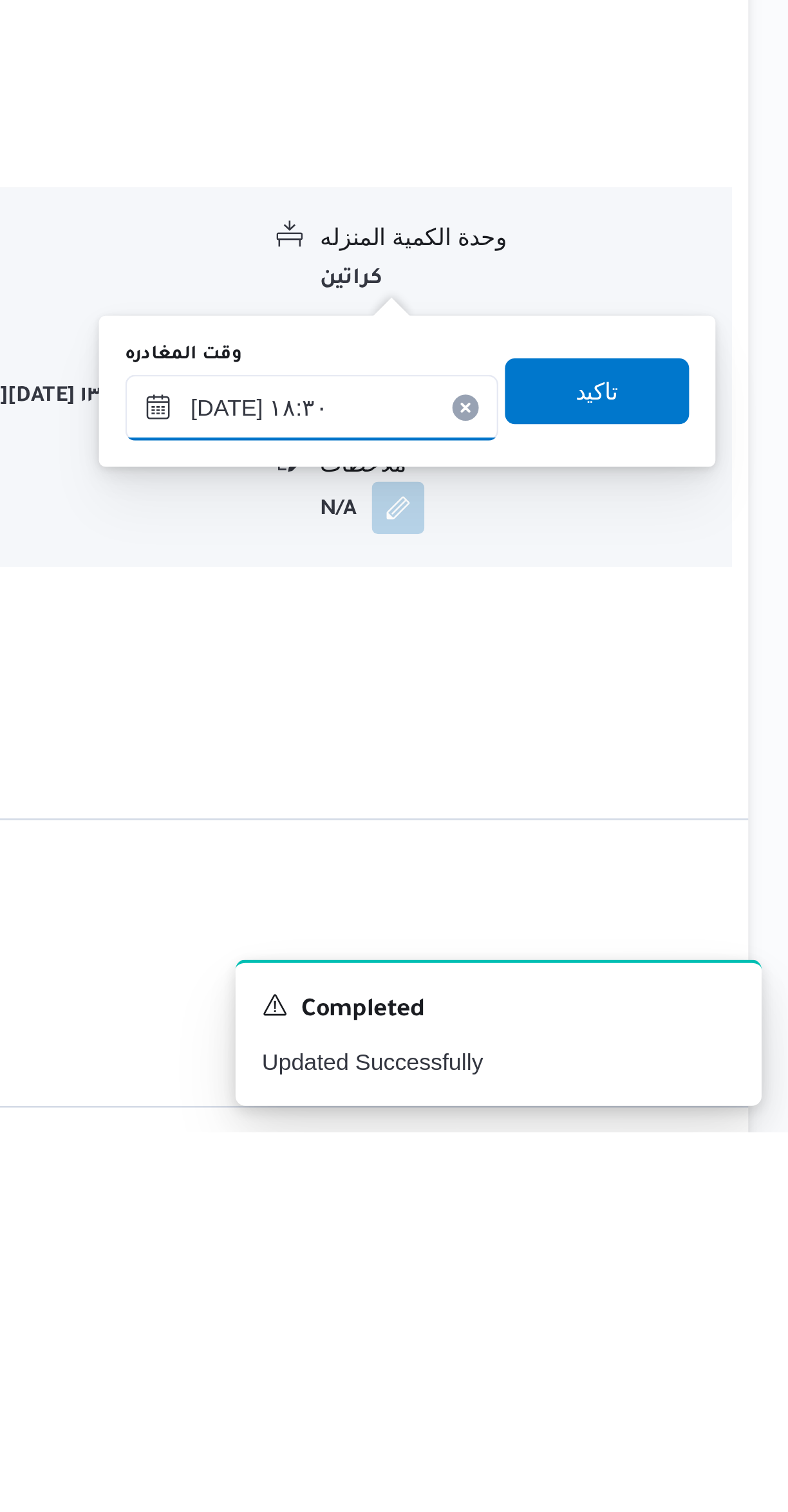
click at [594, 1226] on input "٢٢/٠٨/٢٠٢٥ ١٨:٣٠" at bounding box center [601, 1228] width 146 height 26
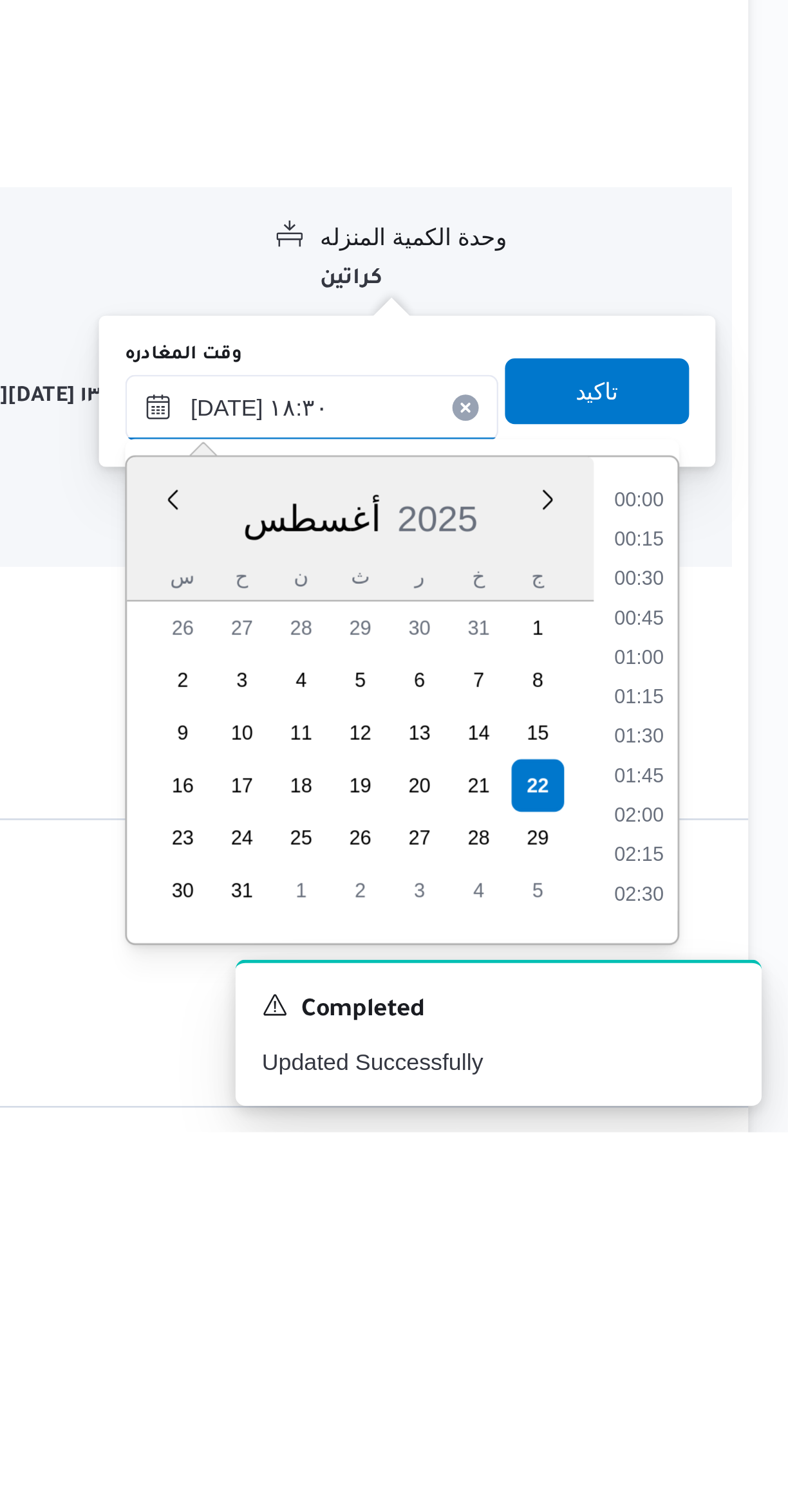
scroll to position [1054, 0]
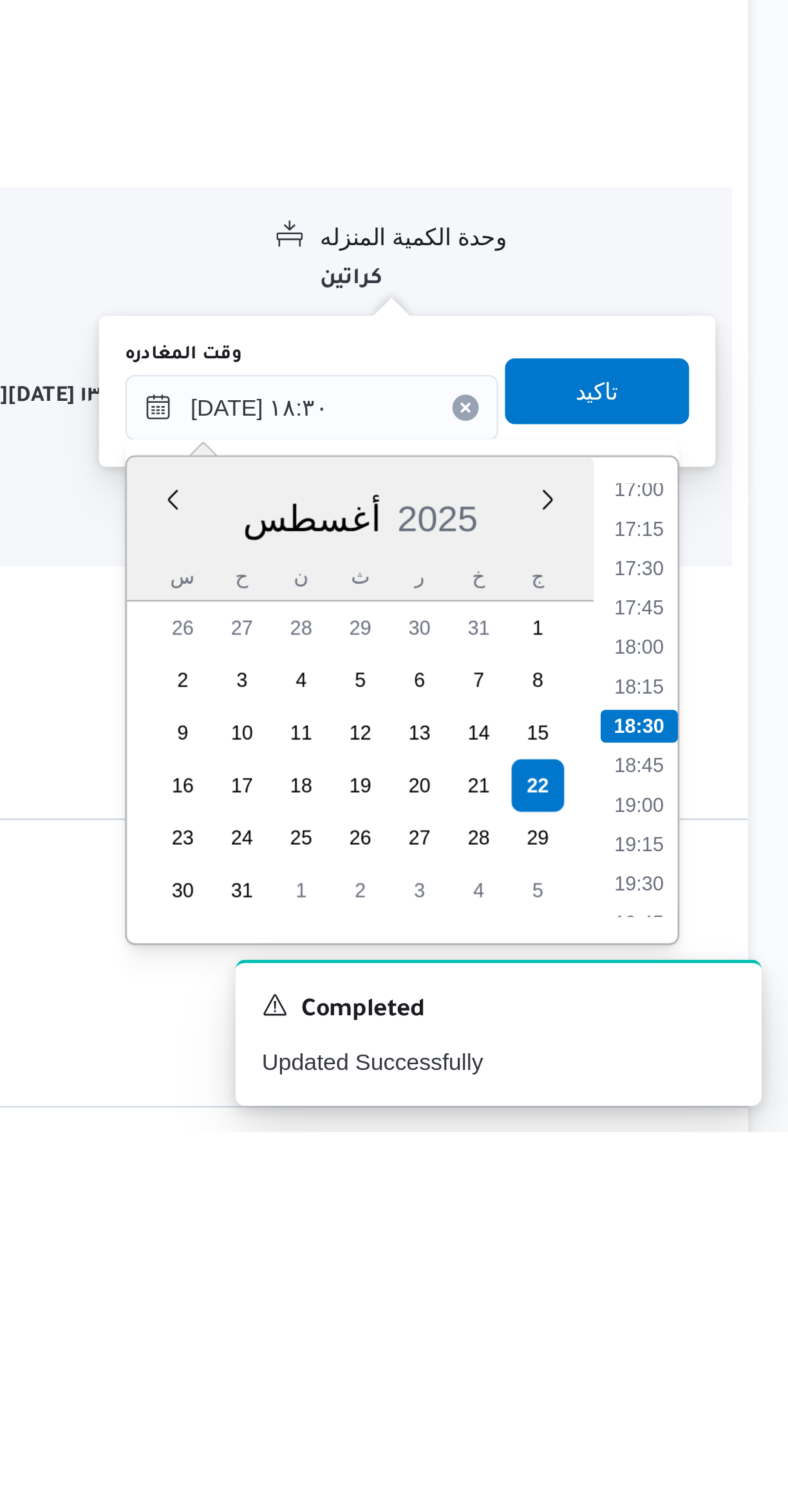
click at [726, 1262] on li "17:00" at bounding box center [729, 1261] width 30 height 13
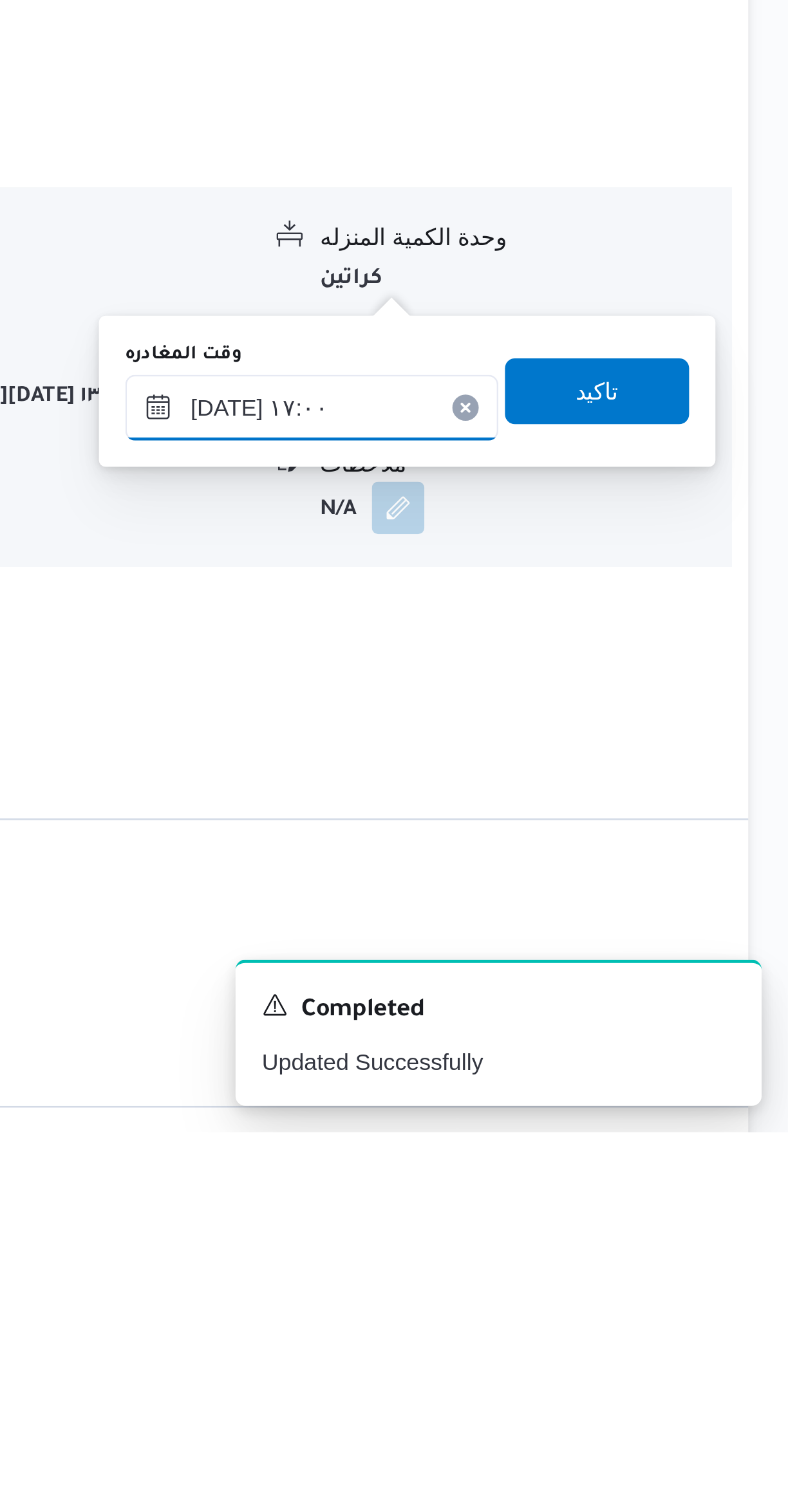
click at [596, 1223] on input "٢٢/٠٨/٢٠٢٥ ١٧:٠٠" at bounding box center [601, 1228] width 146 height 26
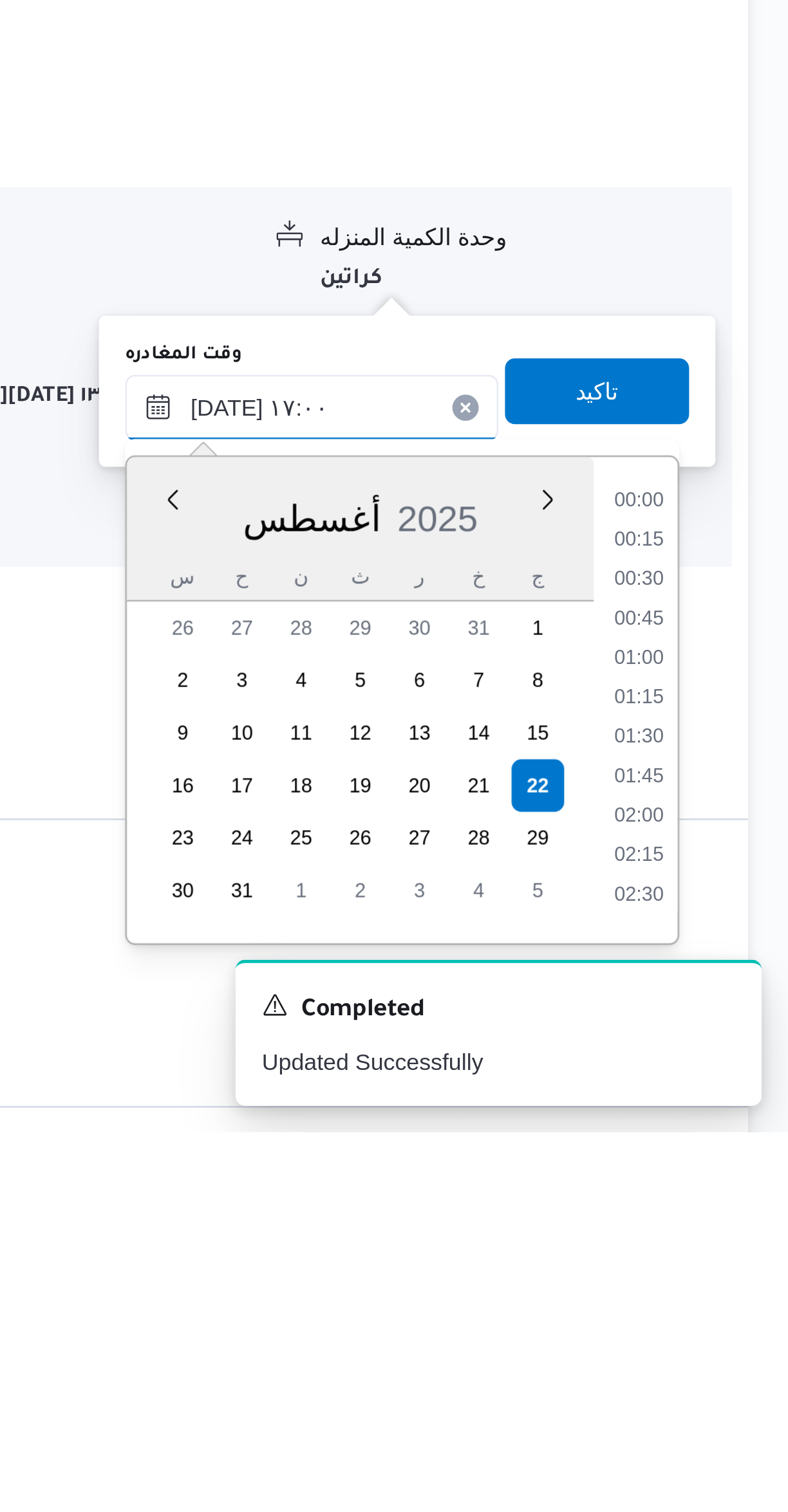
scroll to position [962, 0]
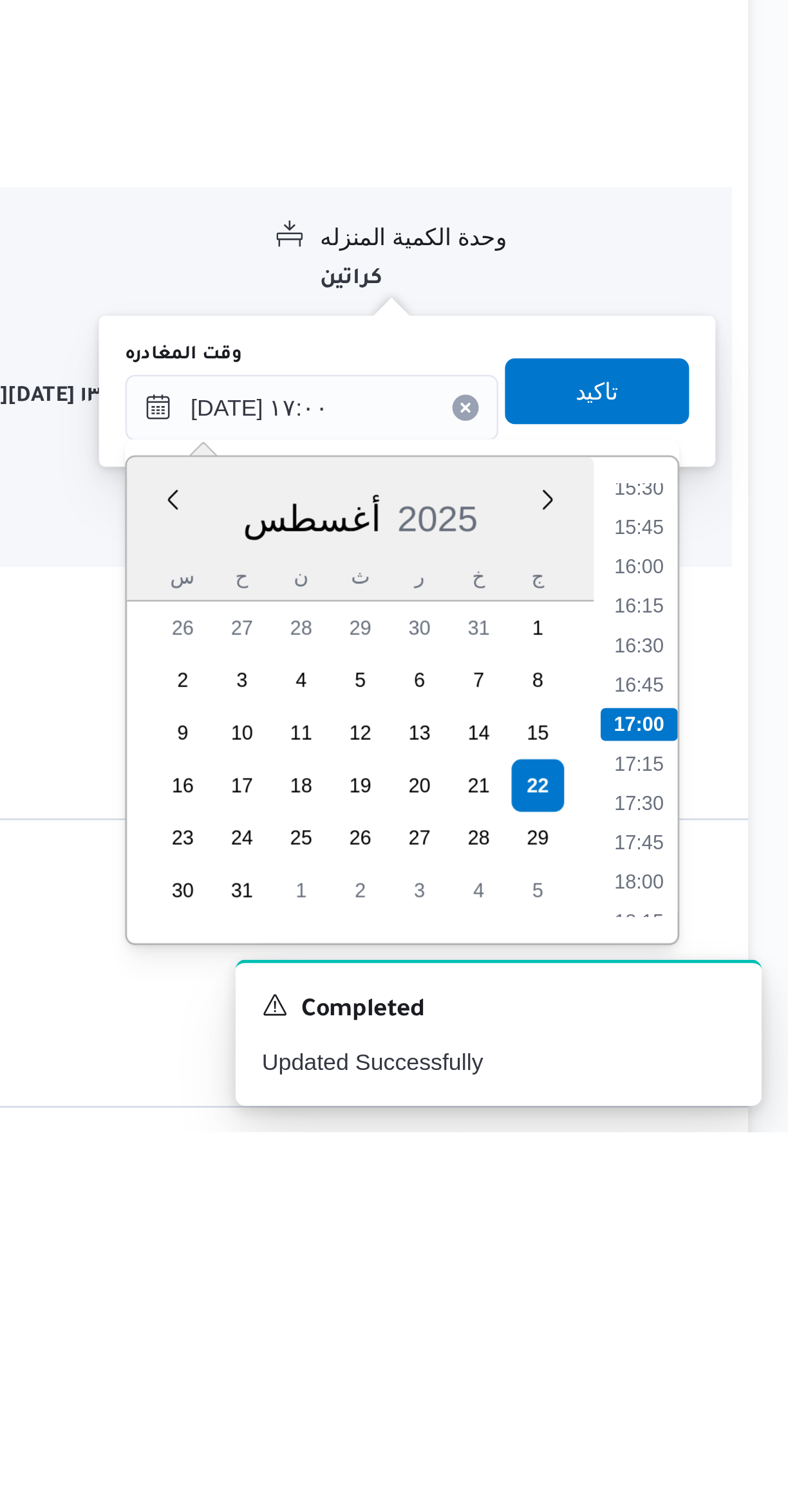
click at [732, 1289] on li "16:00" at bounding box center [729, 1291] width 30 height 13
type input "٢٢/٠٨/٢٠٢٥ ١٦:٠٠"
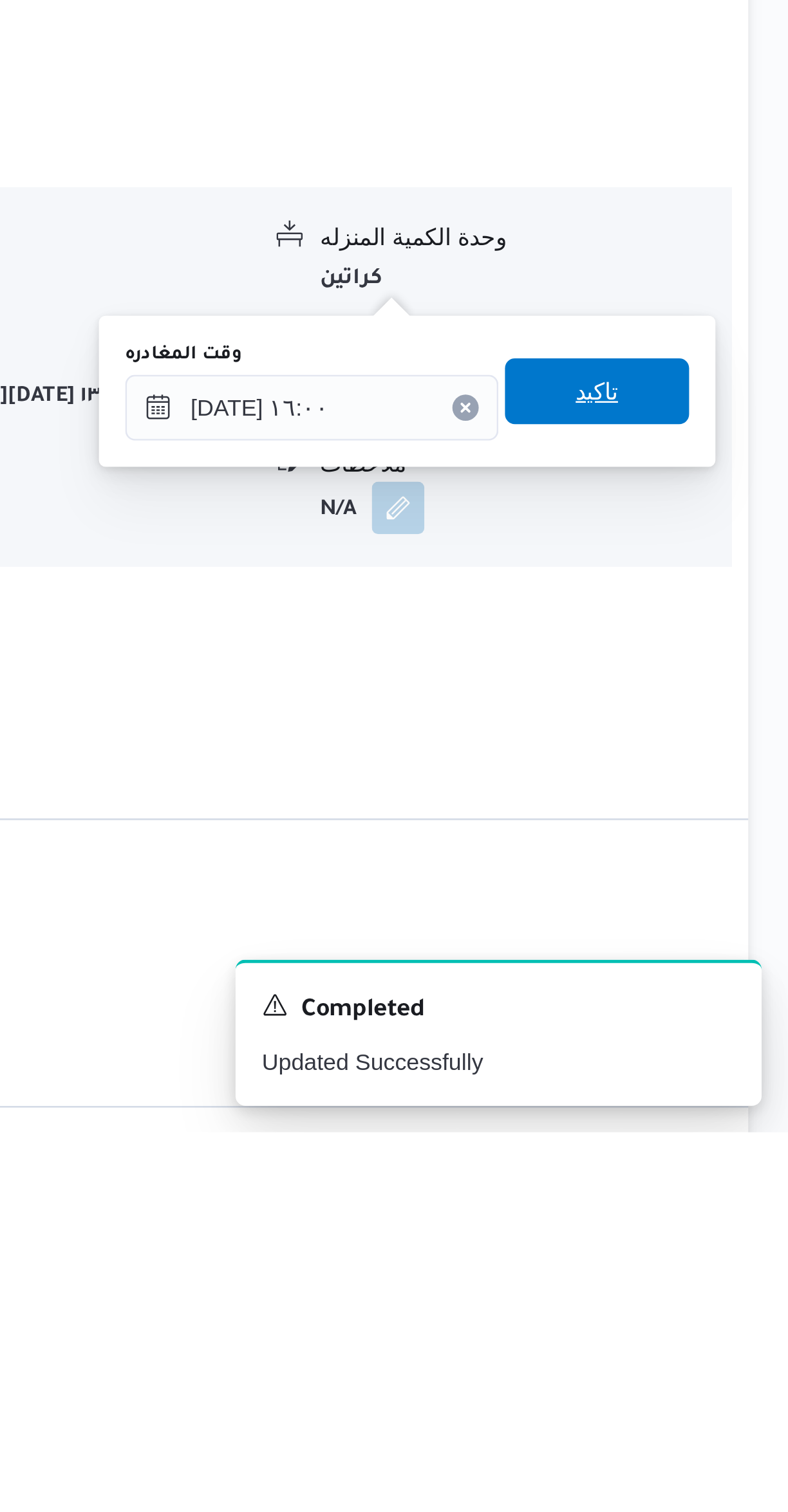
click at [724, 1226] on span "تاكيد" at bounding box center [713, 1222] width 72 height 26
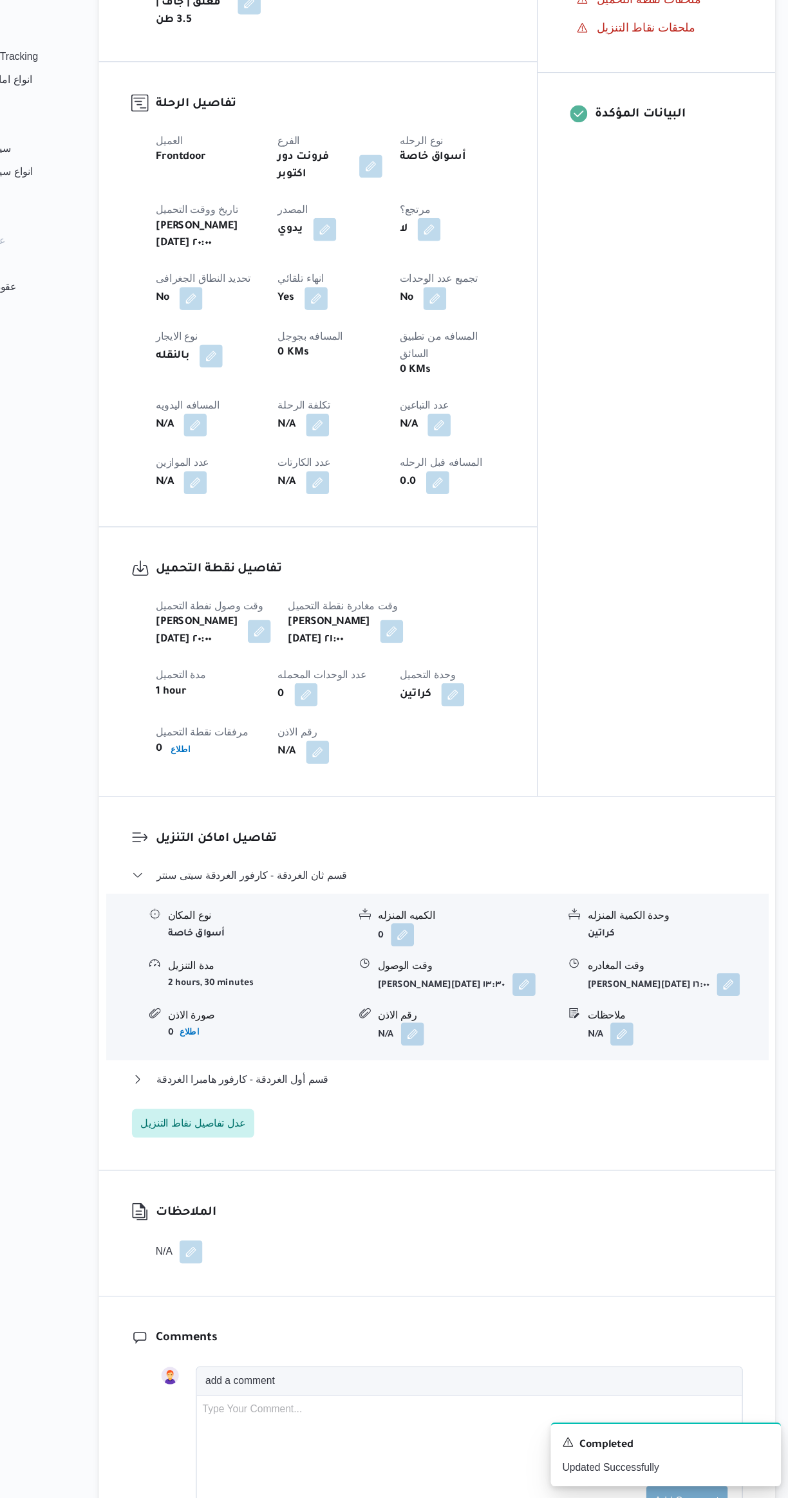
scroll to position [306, 0]
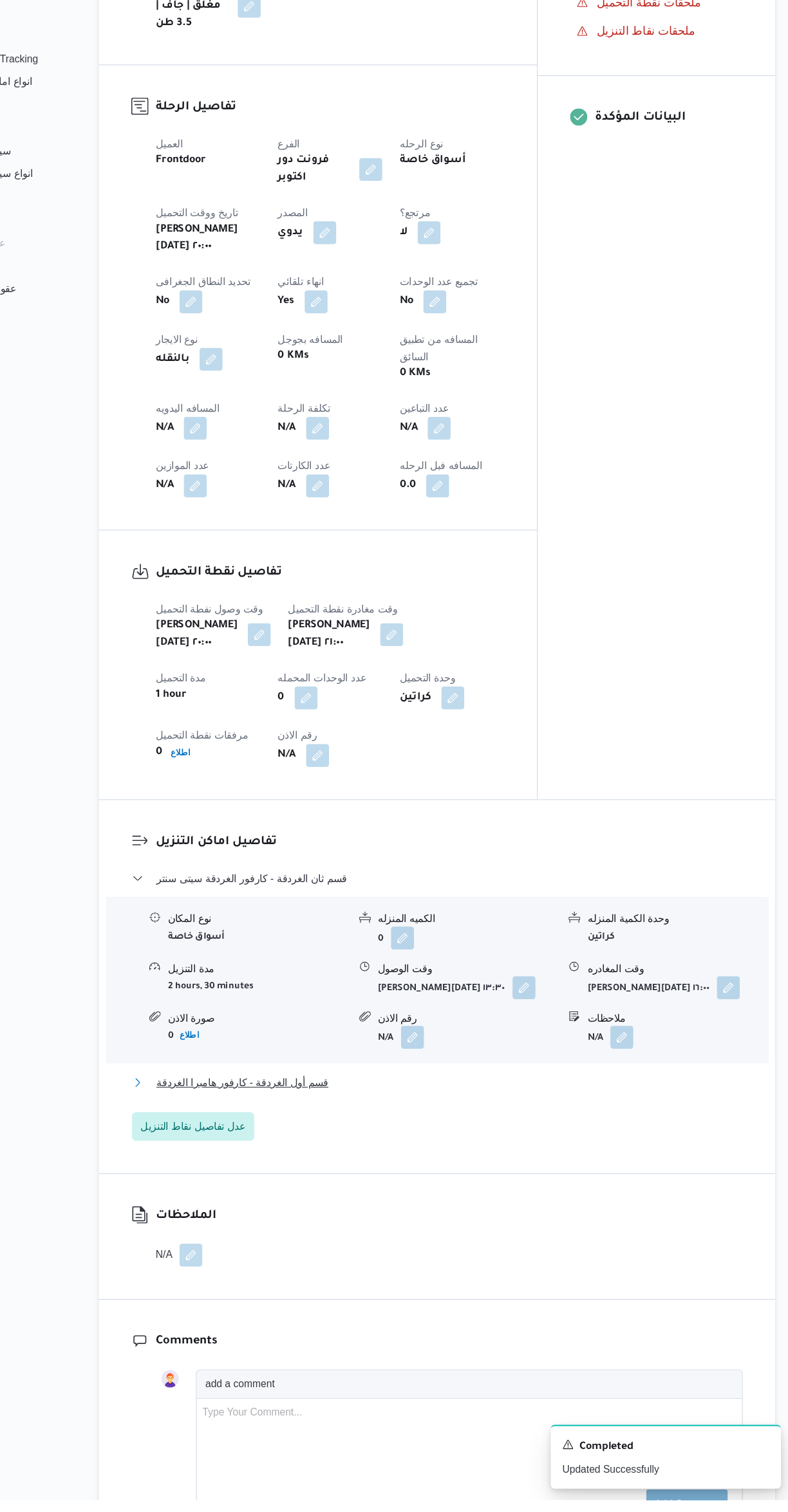
click at [487, 1131] on button "قسم أول الغردقة - كارفور هامبرا الغردقة" at bounding box center [470, 1138] width 547 height 16
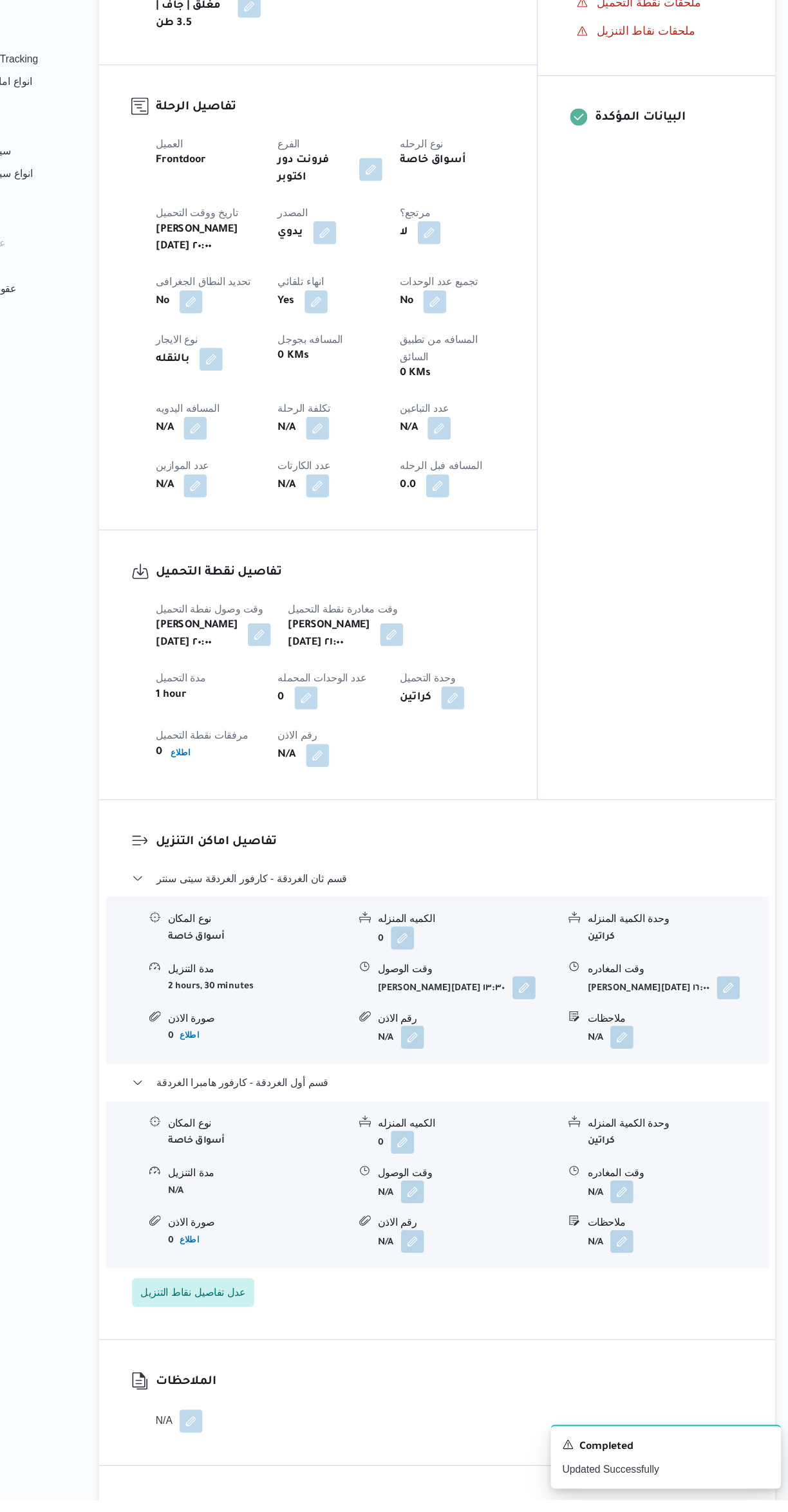
click at [449, 1226] on button "button" at bounding box center [448, 1236] width 20 height 20
click at [428, 1240] on input "وقت الوصول" at bounding box center [414, 1241] width 146 height 26
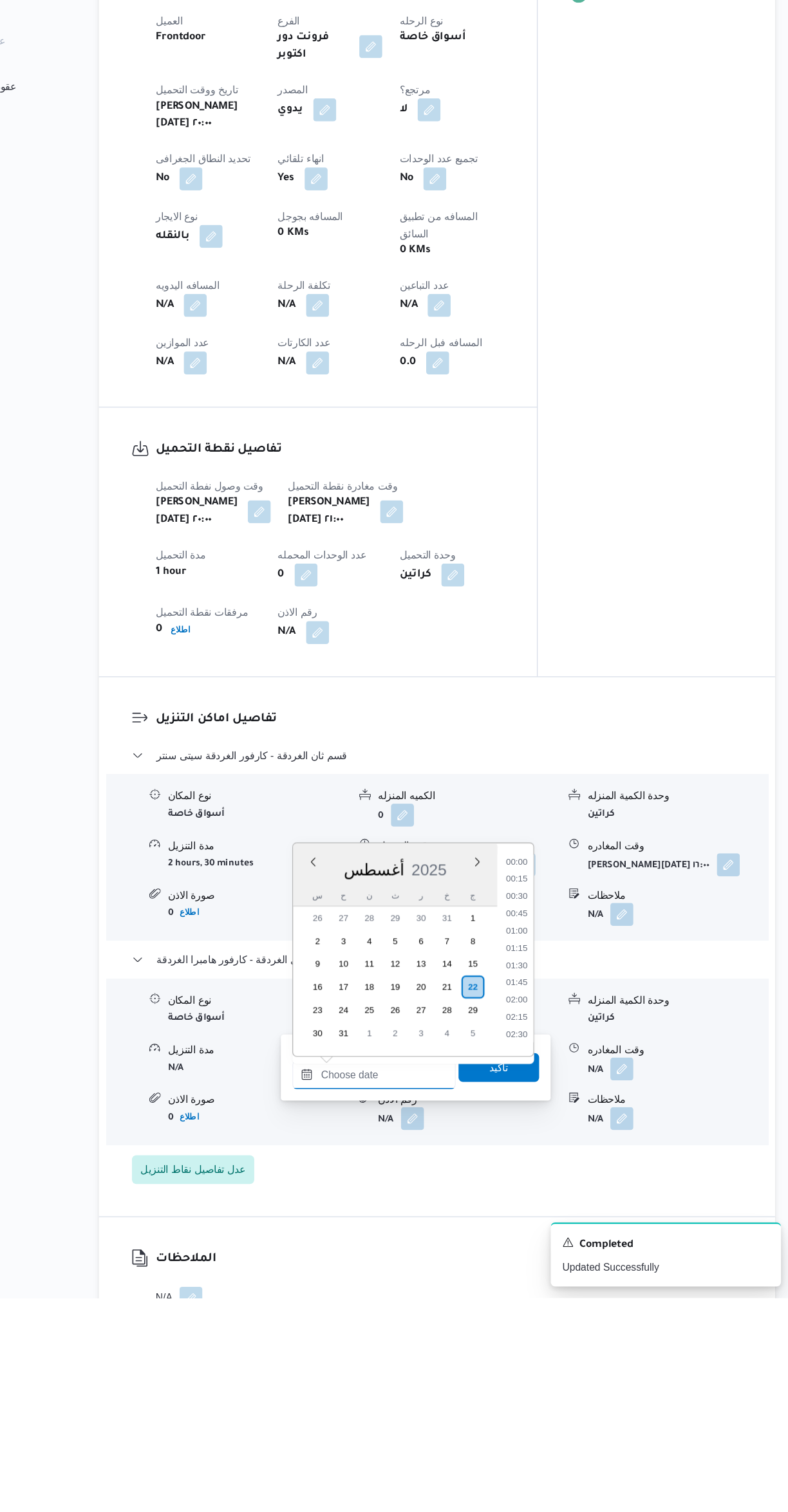
scroll to position [1147, 0]
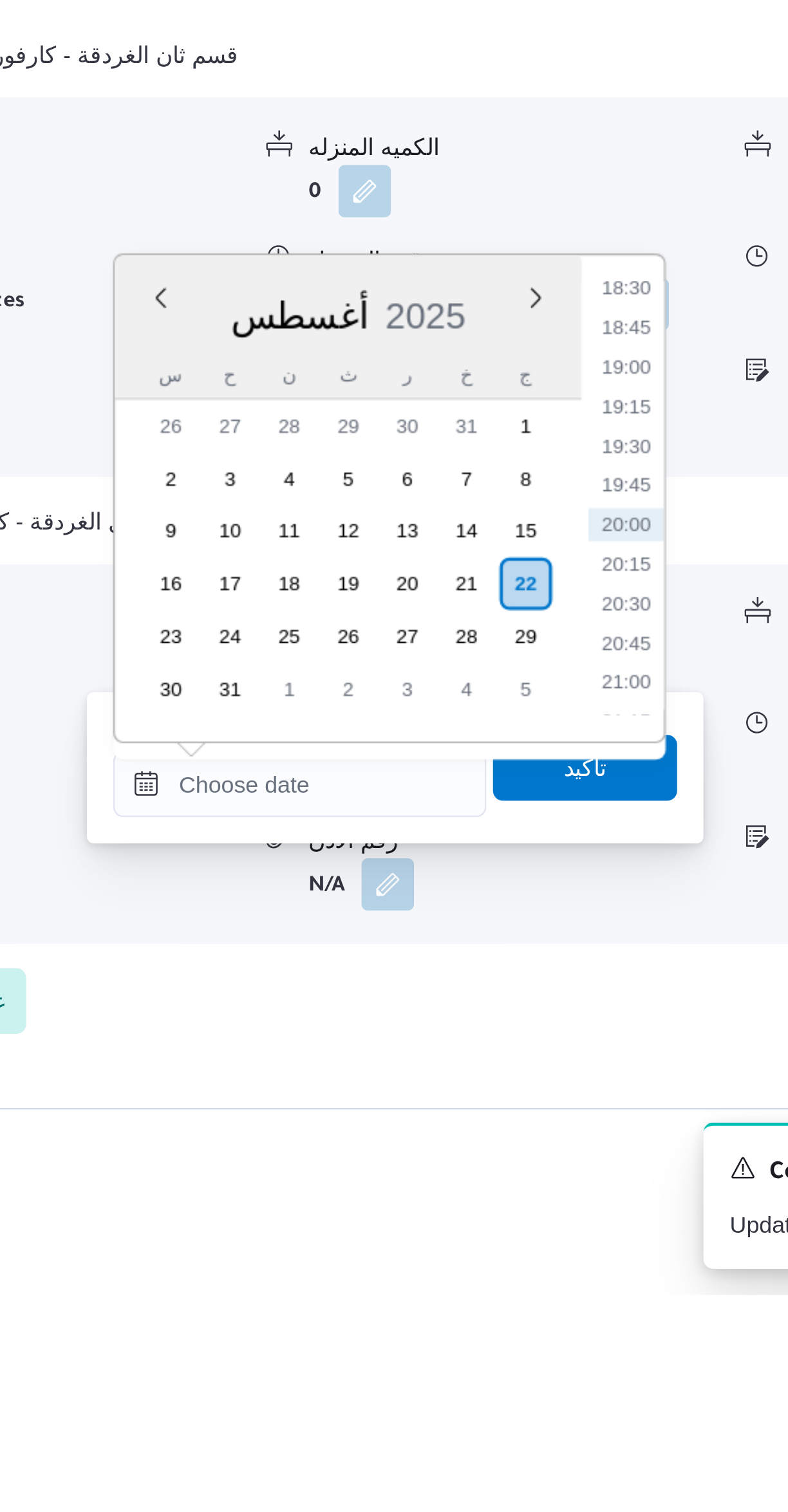
click at [541, 1119] on li "18:30" at bounding box center [541, 1118] width 30 height 13
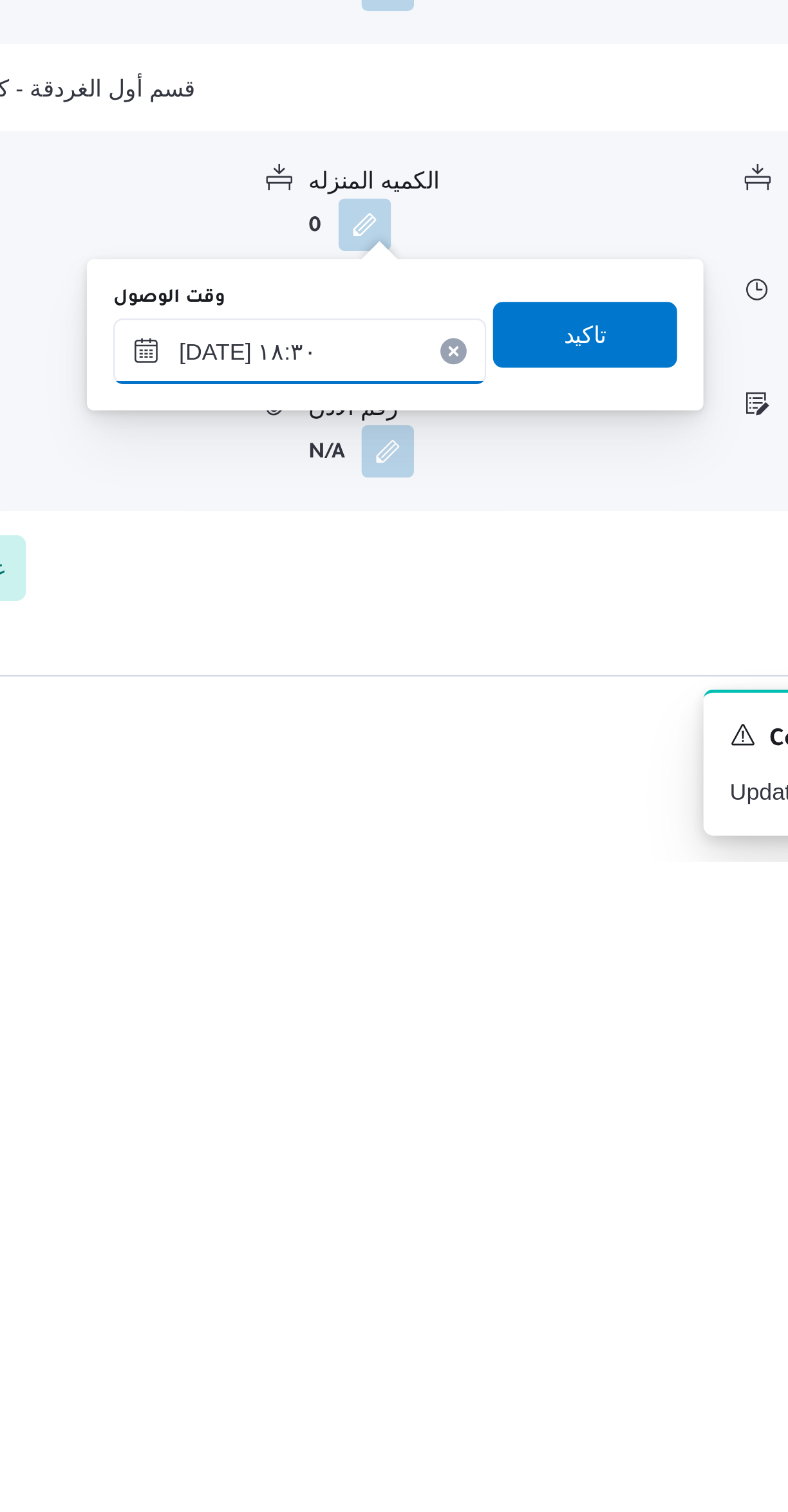
click at [440, 1313] on input "٢٢/٠٨/٢٠٢٥ ١٨:٣٠" at bounding box center [414, 1312] width 146 height 26
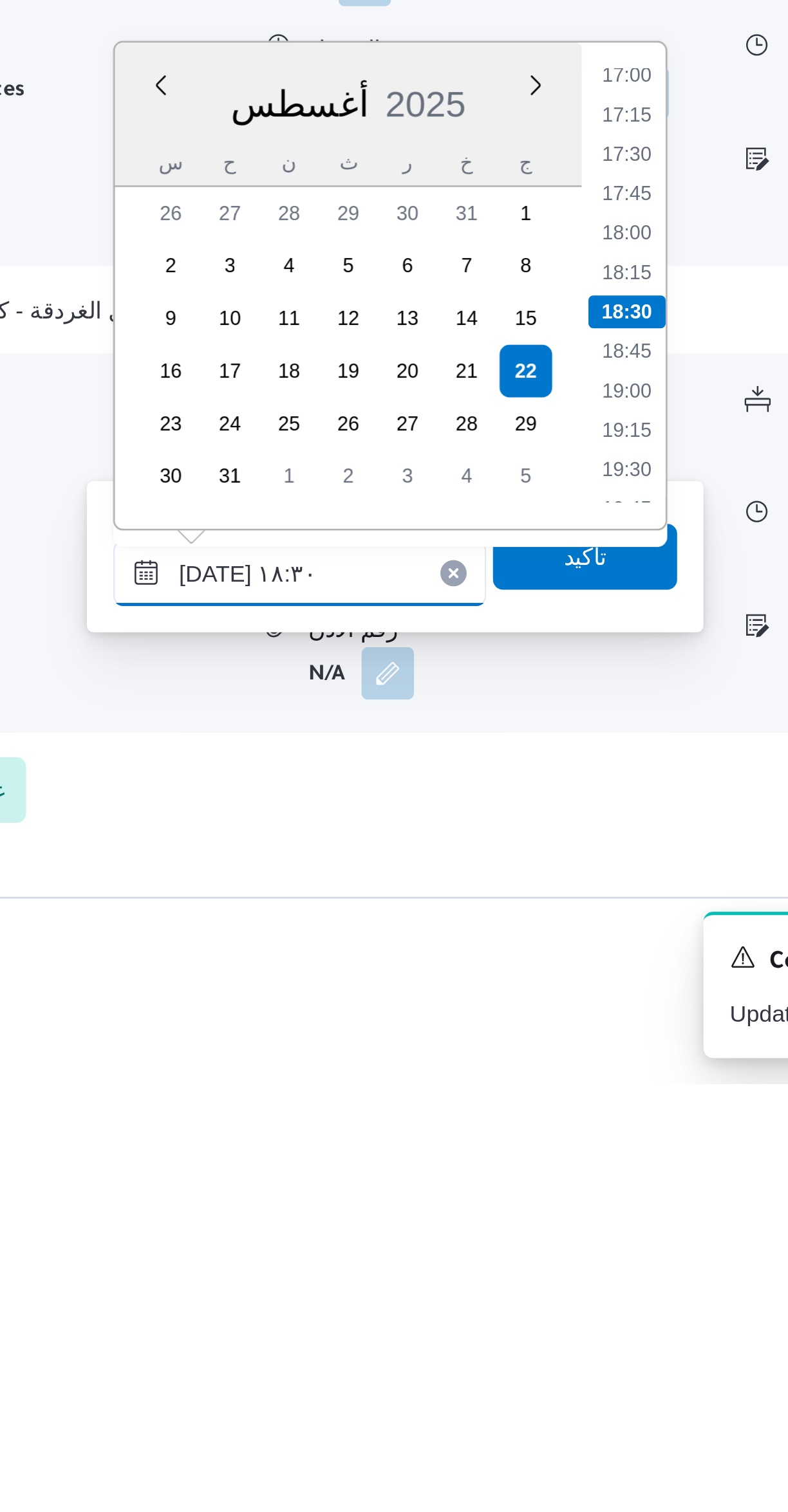
scroll to position [235, 0]
click at [541, 1130] on li "17:15" at bounding box center [541, 1132] width 30 height 13
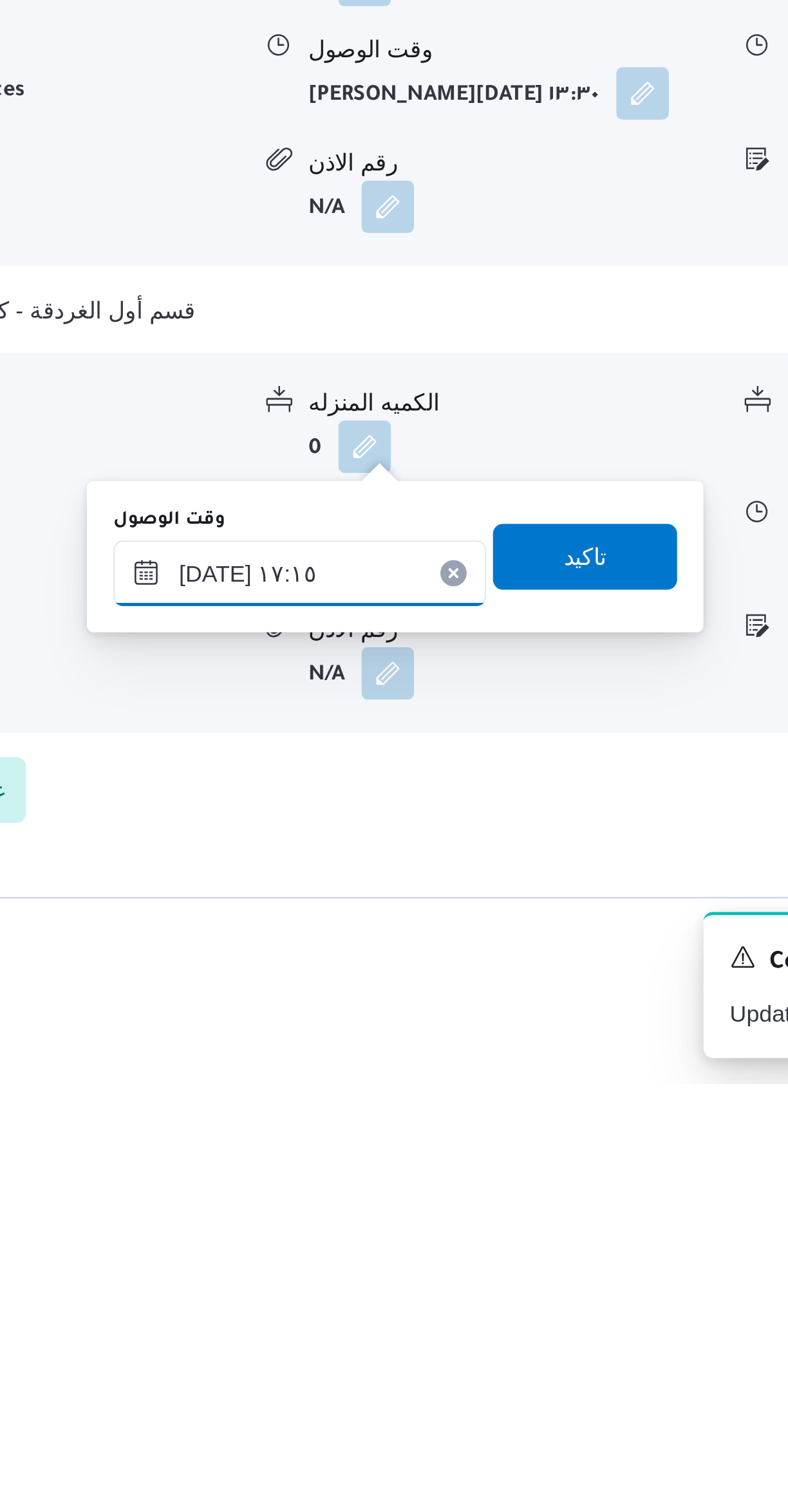
click at [439, 1317] on input "٢٢/٠٨/٢٠٢٥ ١٧:١٥" at bounding box center [414, 1312] width 146 height 26
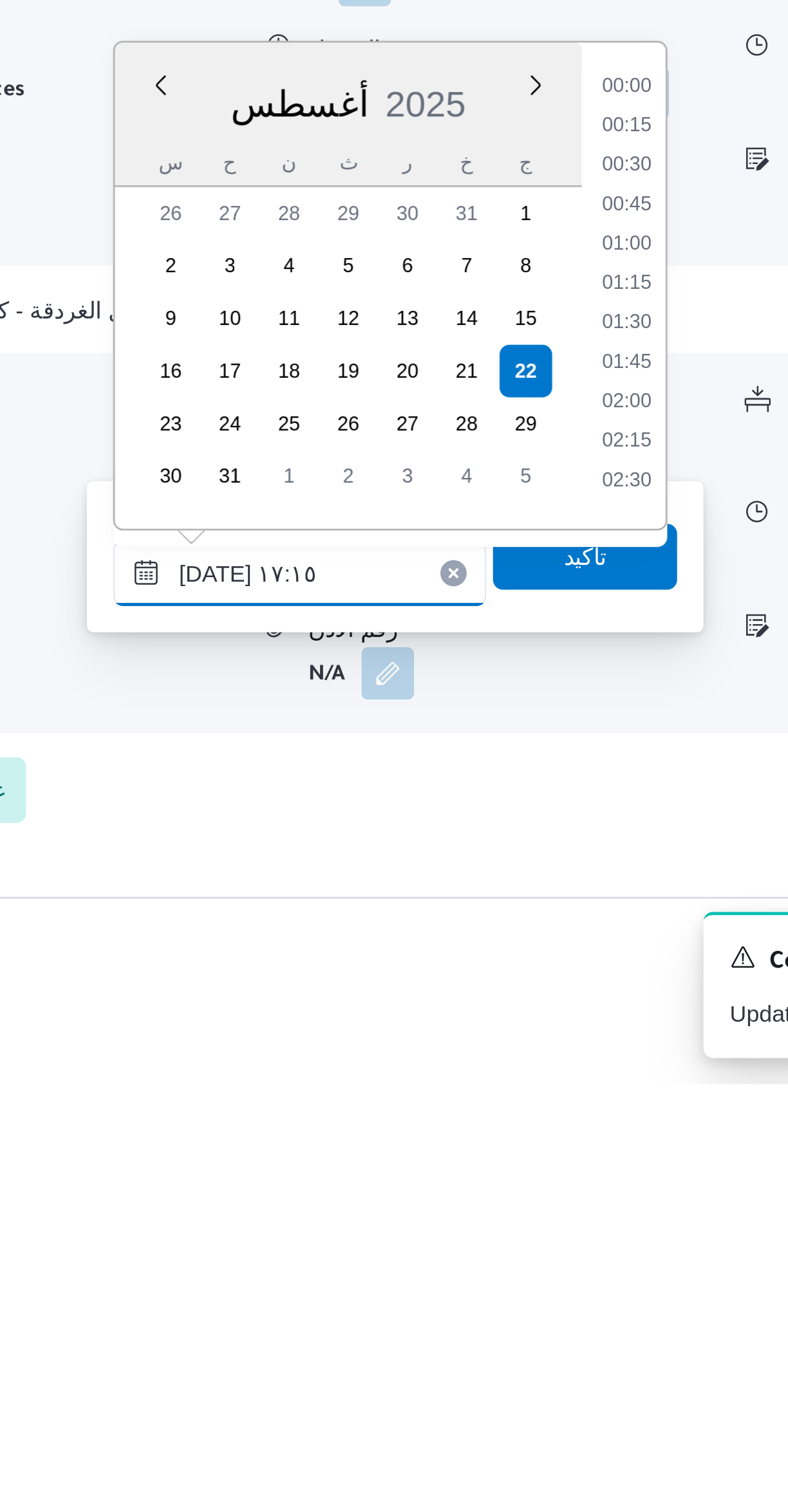
scroll to position [977, 0]
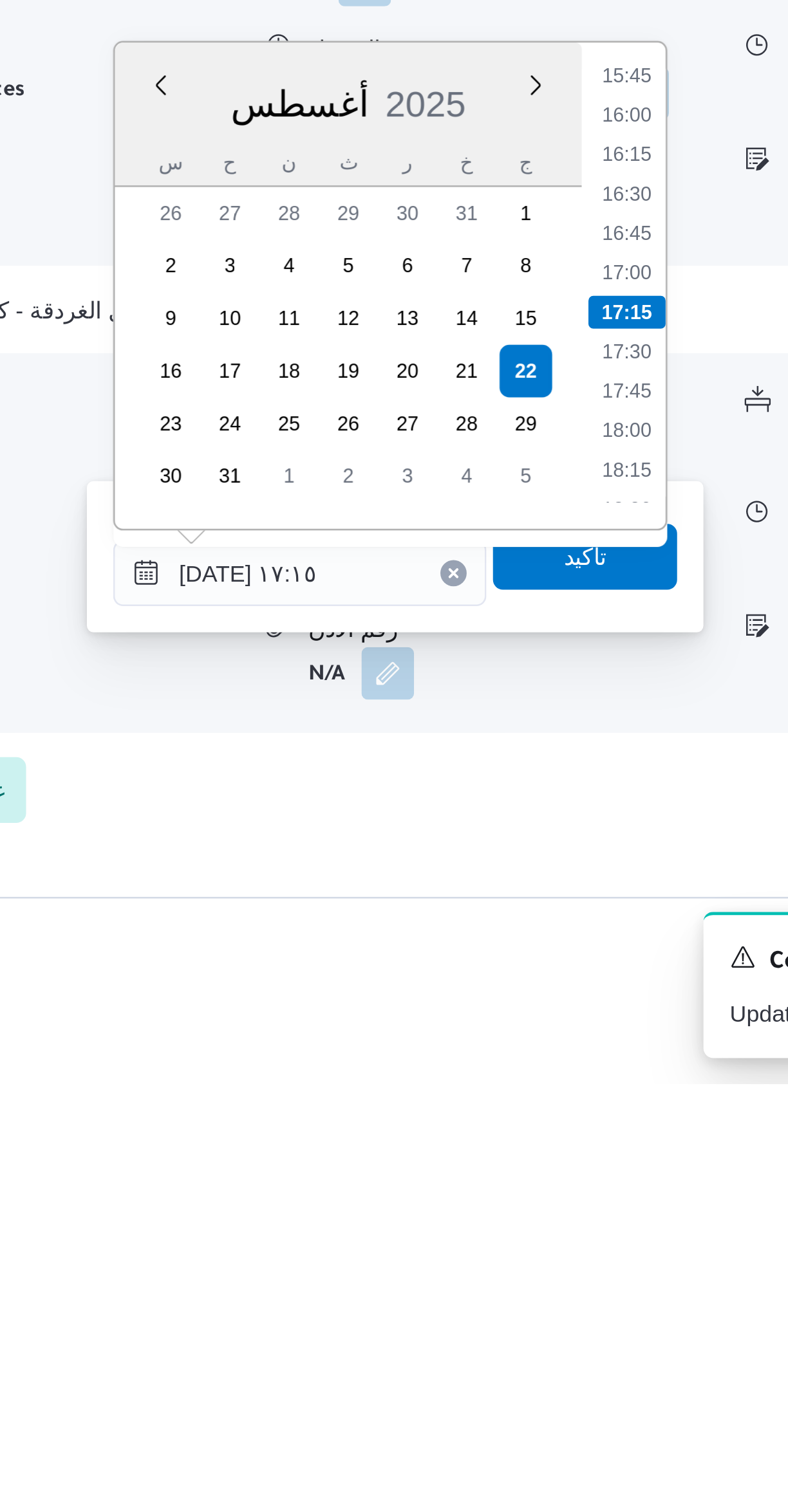
click at [544, 1196] on li "17:00" at bounding box center [541, 1194] width 30 height 13
type input "٢٢/٠٨/٢٠٢٥ ١٧:٠٠"
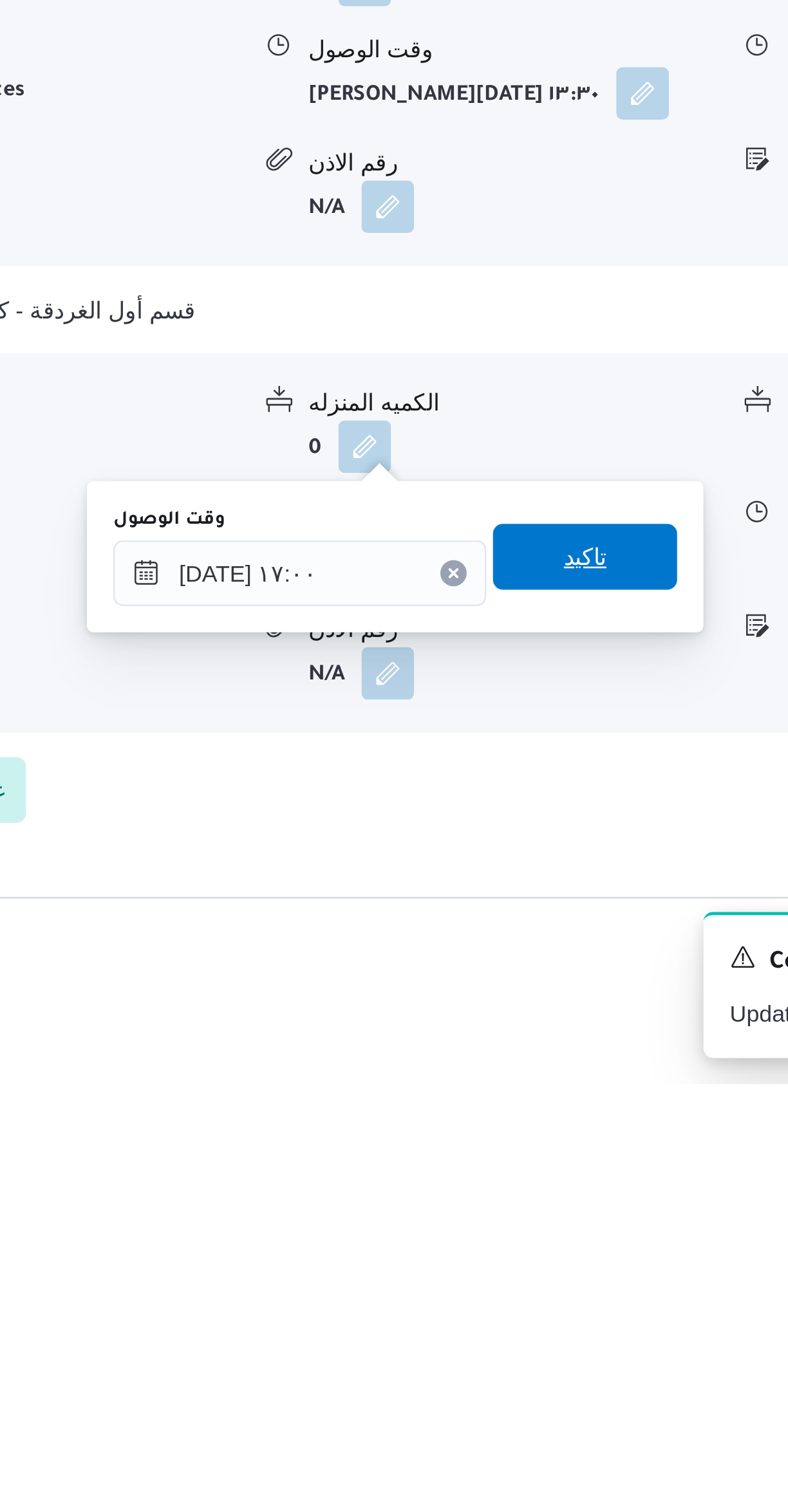
click at [531, 1306] on span "تاكيد" at bounding box center [526, 1306] width 72 height 26
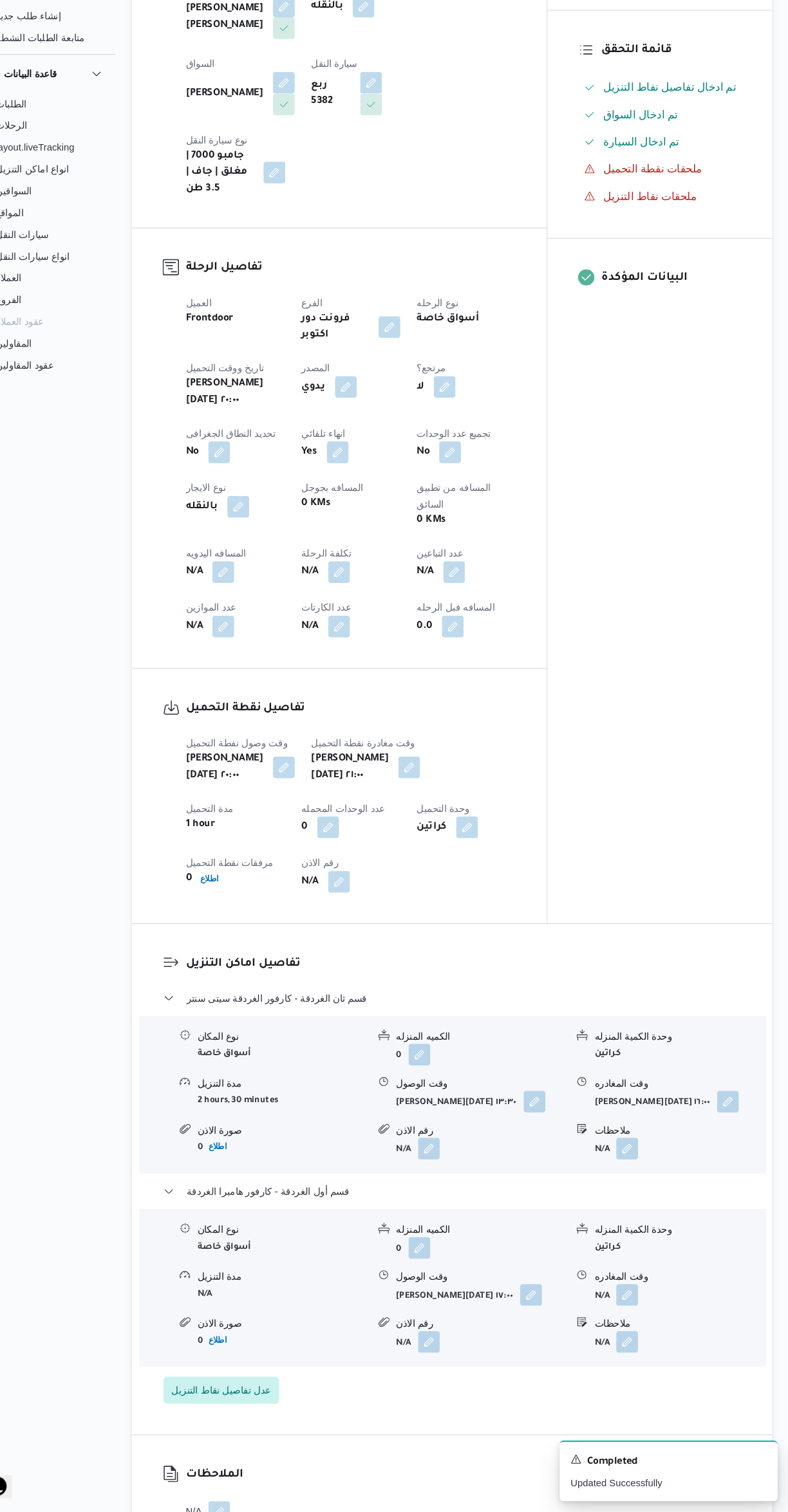
scroll to position [235, 0]
select select "ar"
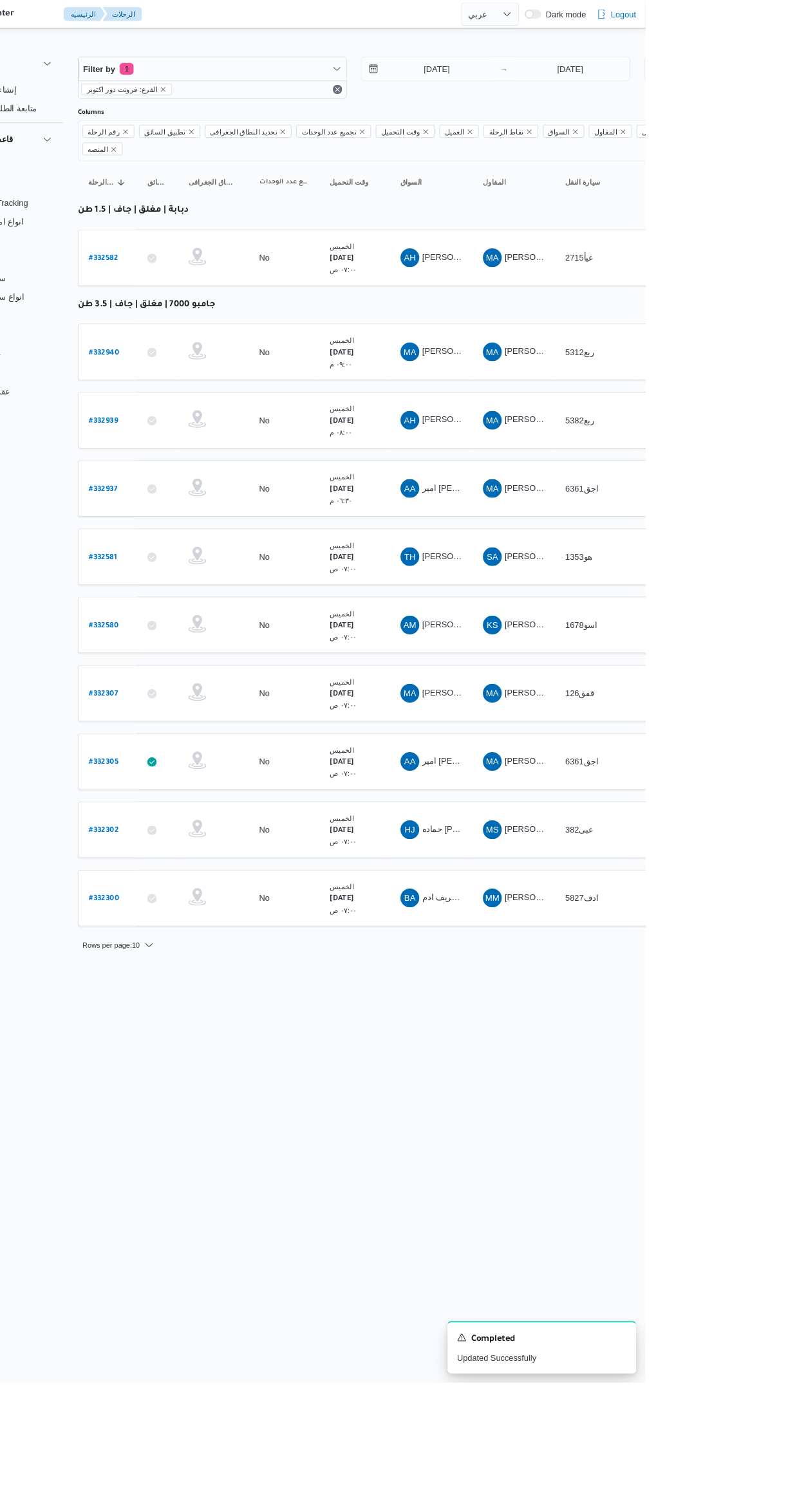
click at [198, 381] on b "# 332940" at bounding box center [196, 386] width 33 height 9
select select "ar"
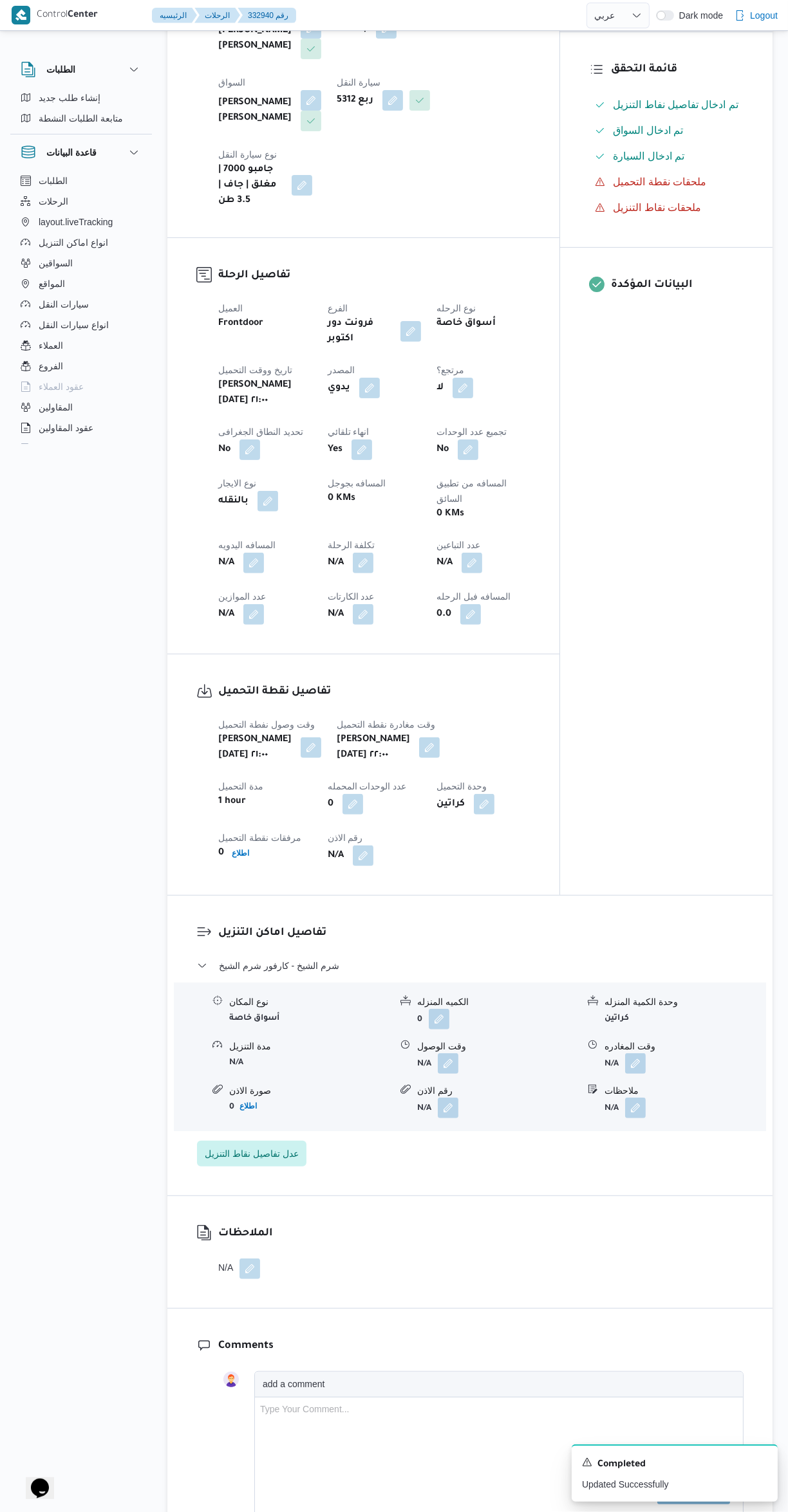
scroll to position [295, 0]
click at [449, 1054] on button "button" at bounding box center [448, 1064] width 20 height 20
click at [418, 1069] on input "وقت الوصول" at bounding box center [414, 1070] width 146 height 26
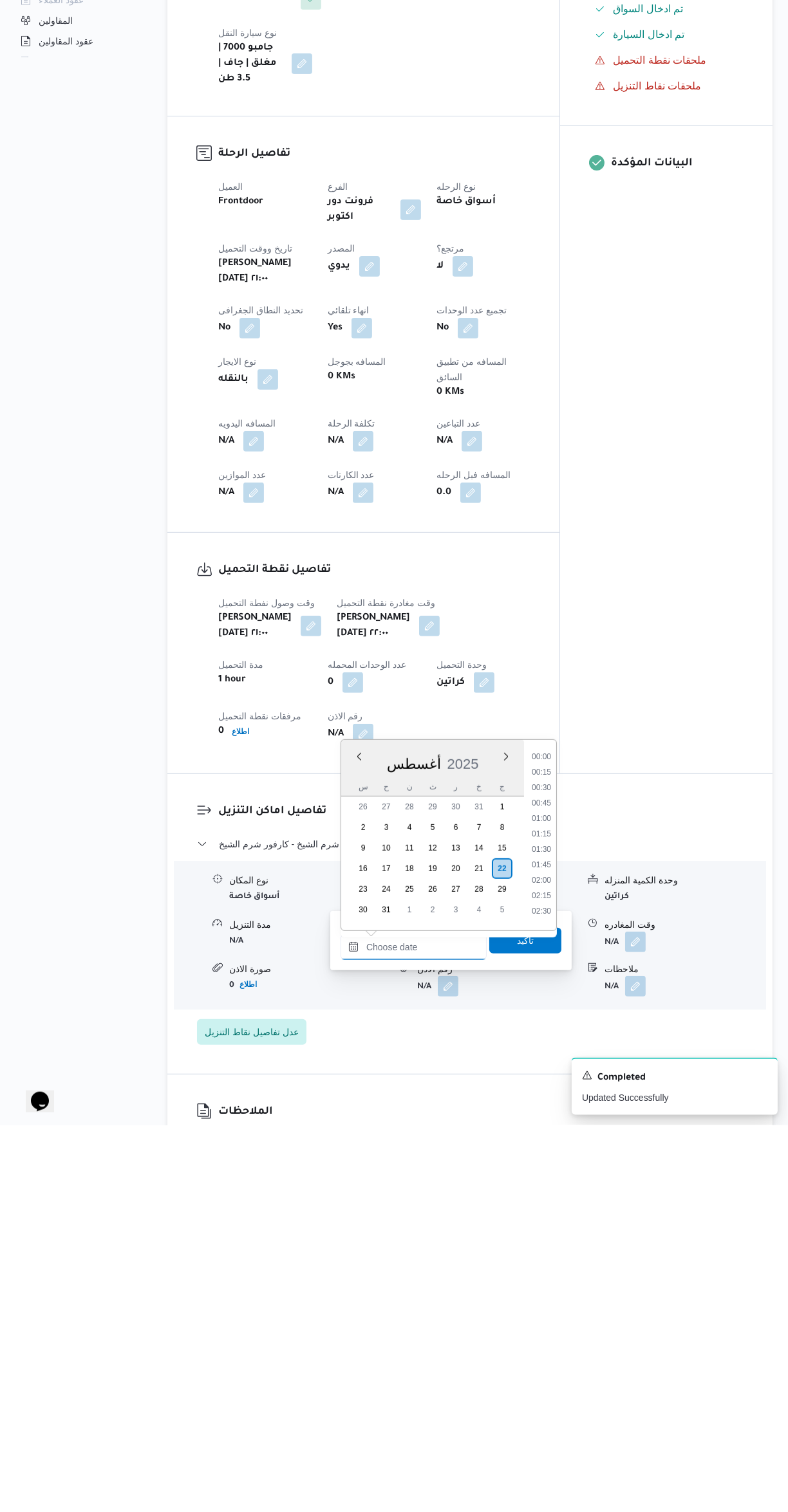
scroll to position [1147, 0]
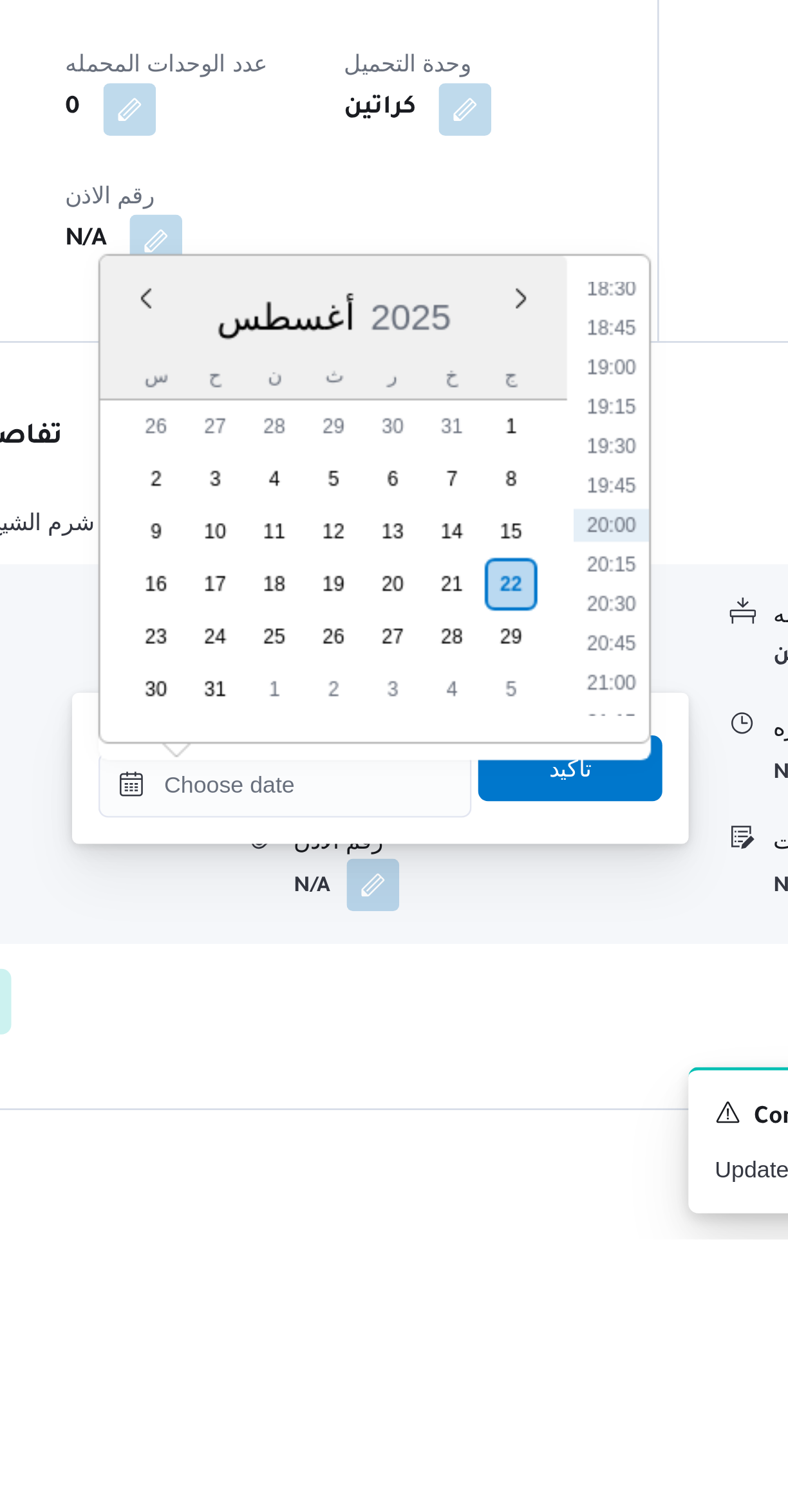
click at [544, 1141] on li "18:30" at bounding box center [541, 1140] width 30 height 13
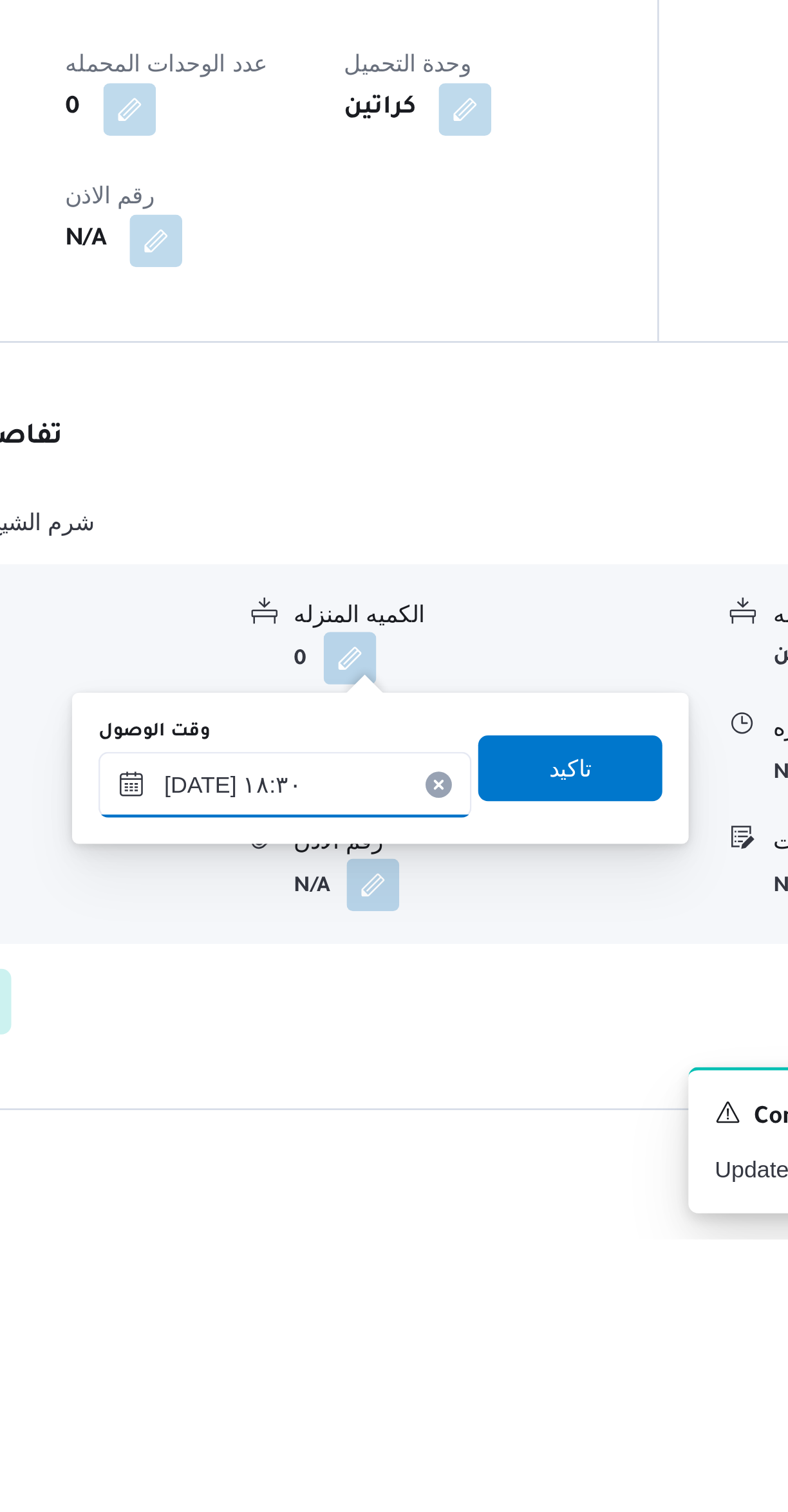
scroll to position [30, 0]
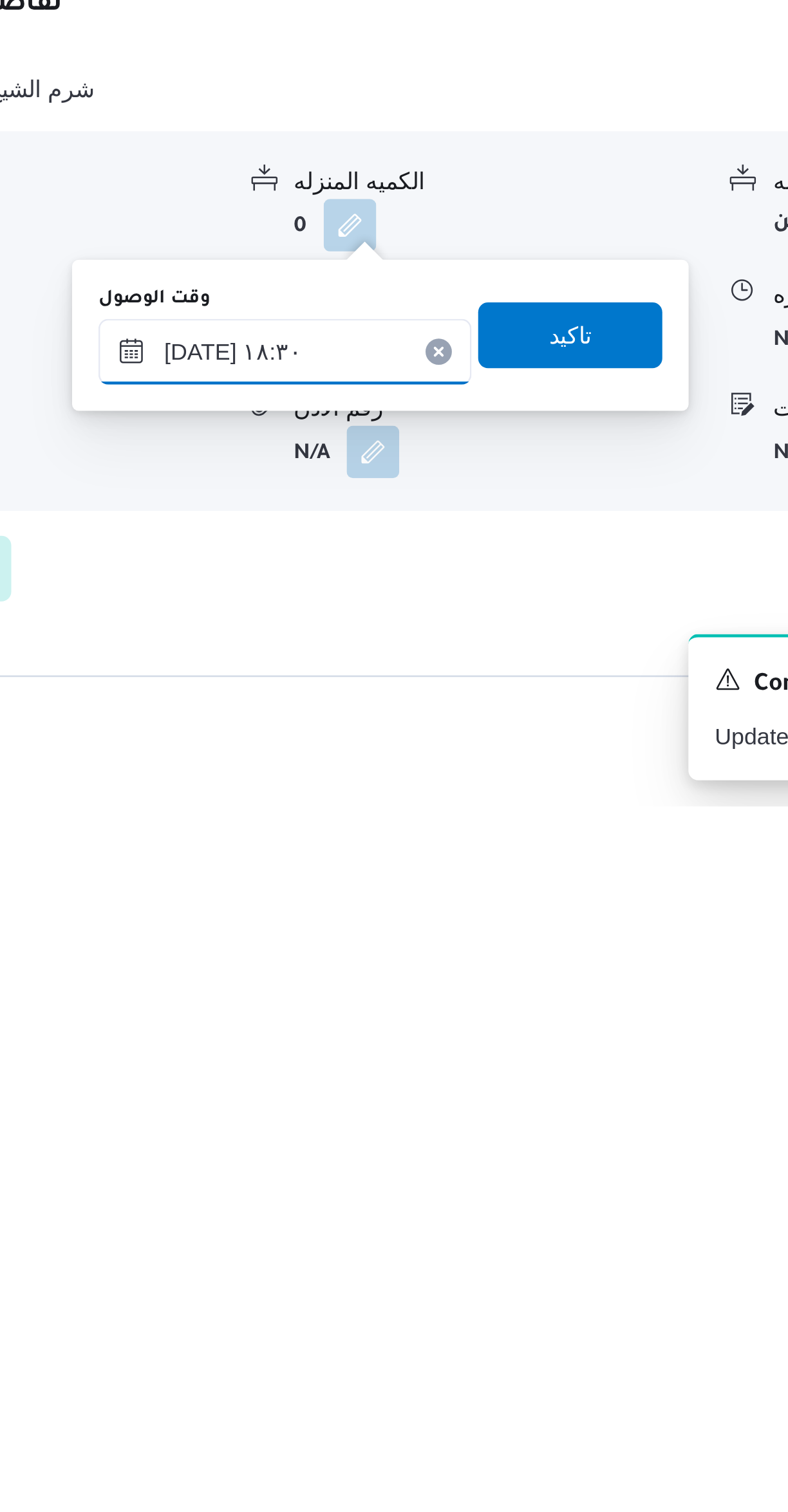
click at [440, 1338] on input "٢٢/٠٨/٢٠٢٥ ١٨:٣٠" at bounding box center [414, 1334] width 146 height 26
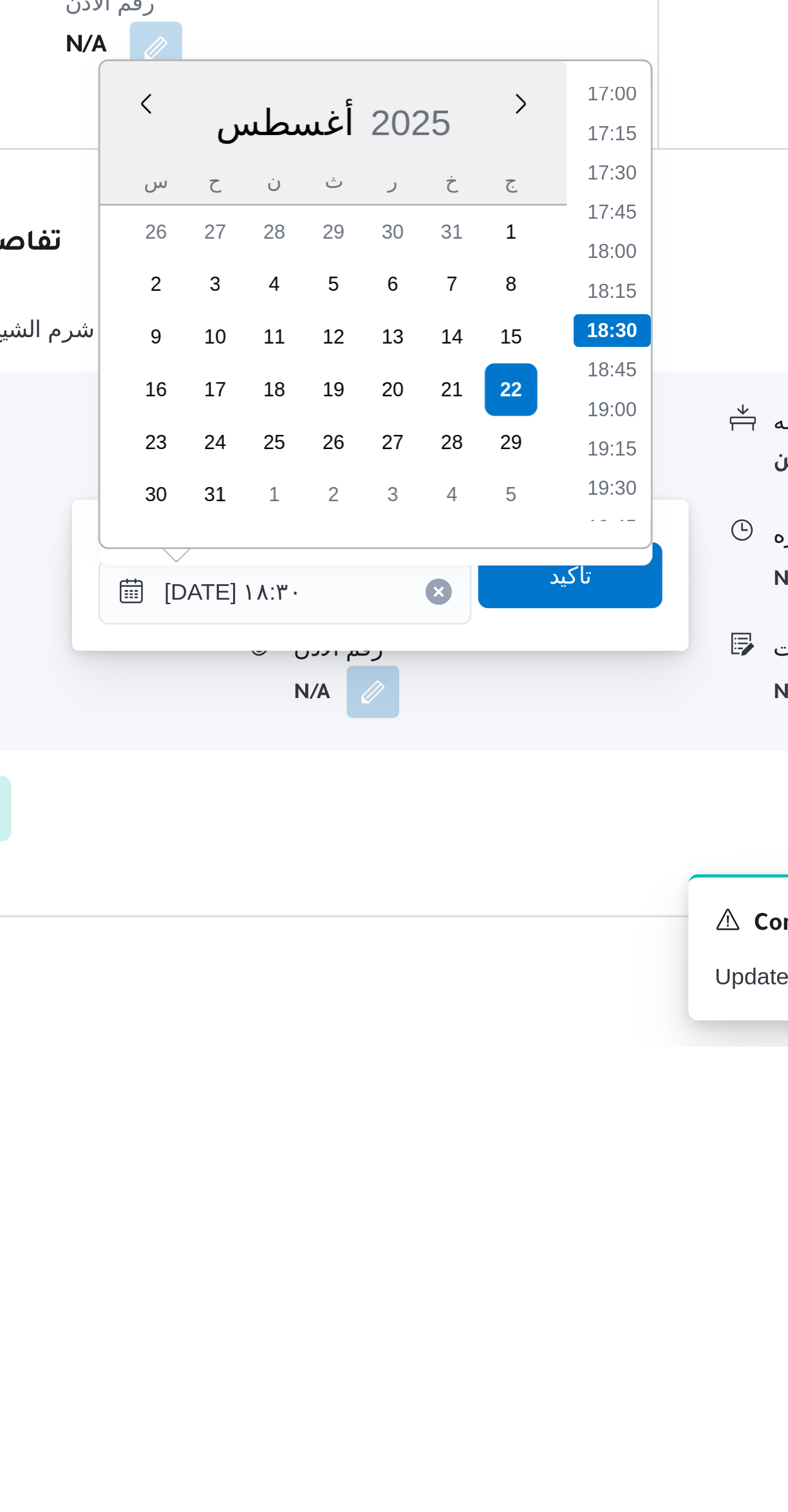
click at [542, 1141] on li "17:00" at bounding box center [541, 1139] width 30 height 13
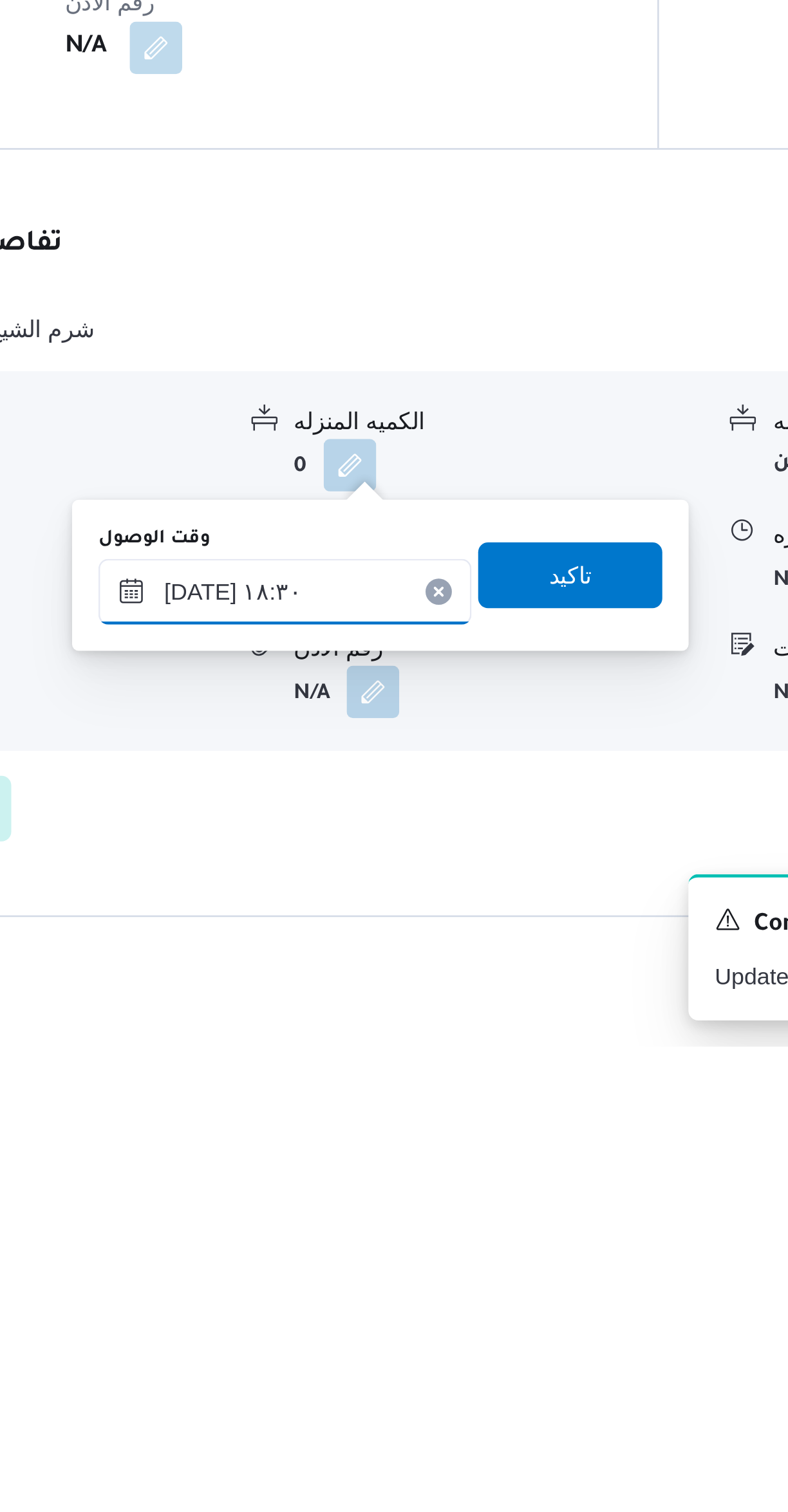
type input "٢٢/٠٨/٢٠٢٥ ١٧:٠٠"
click at [538, 1325] on span "تاكيد" at bounding box center [526, 1327] width 72 height 26
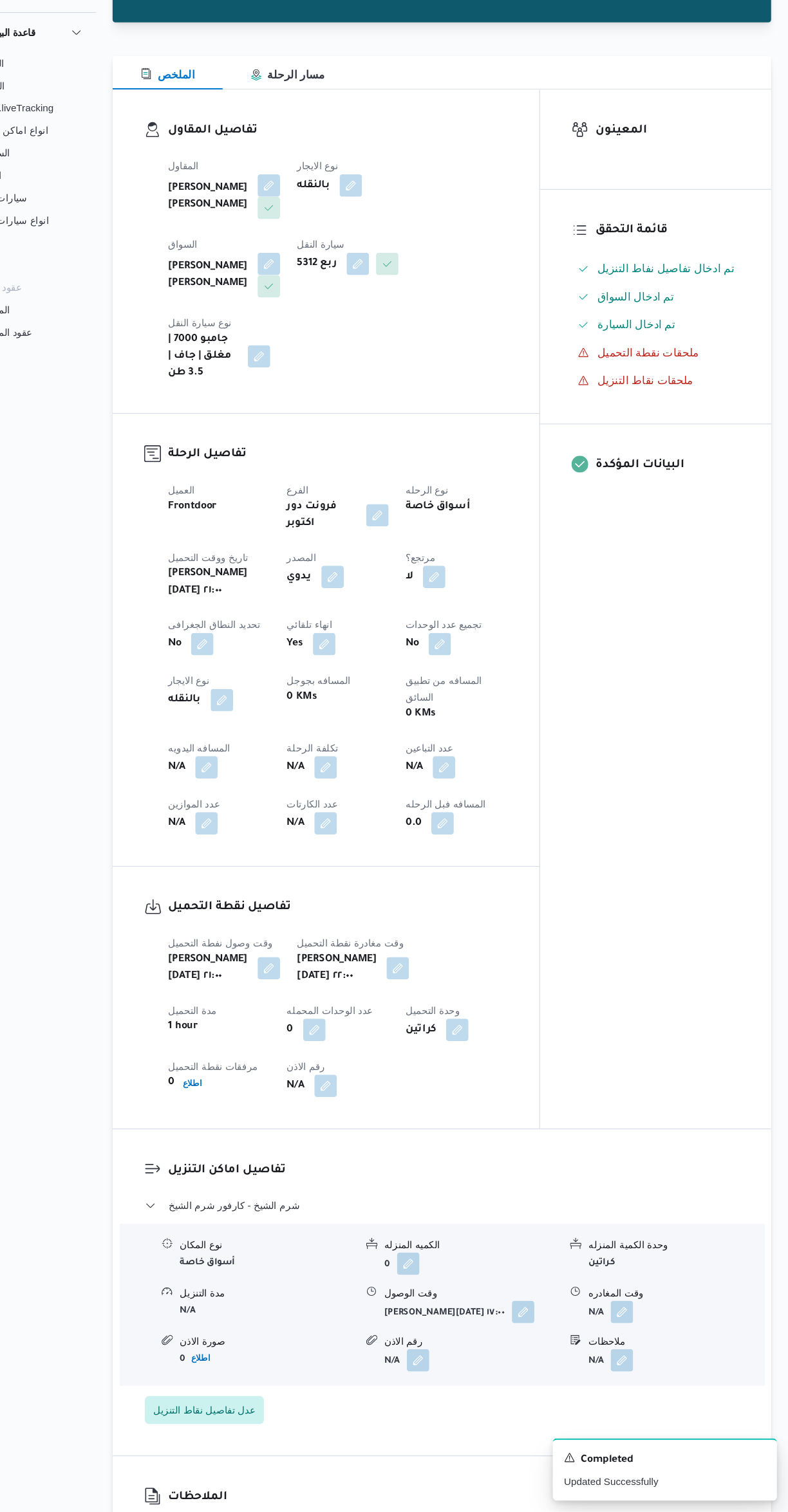
select select "ar"
